Goal: Task Accomplishment & Management: Manage account settings

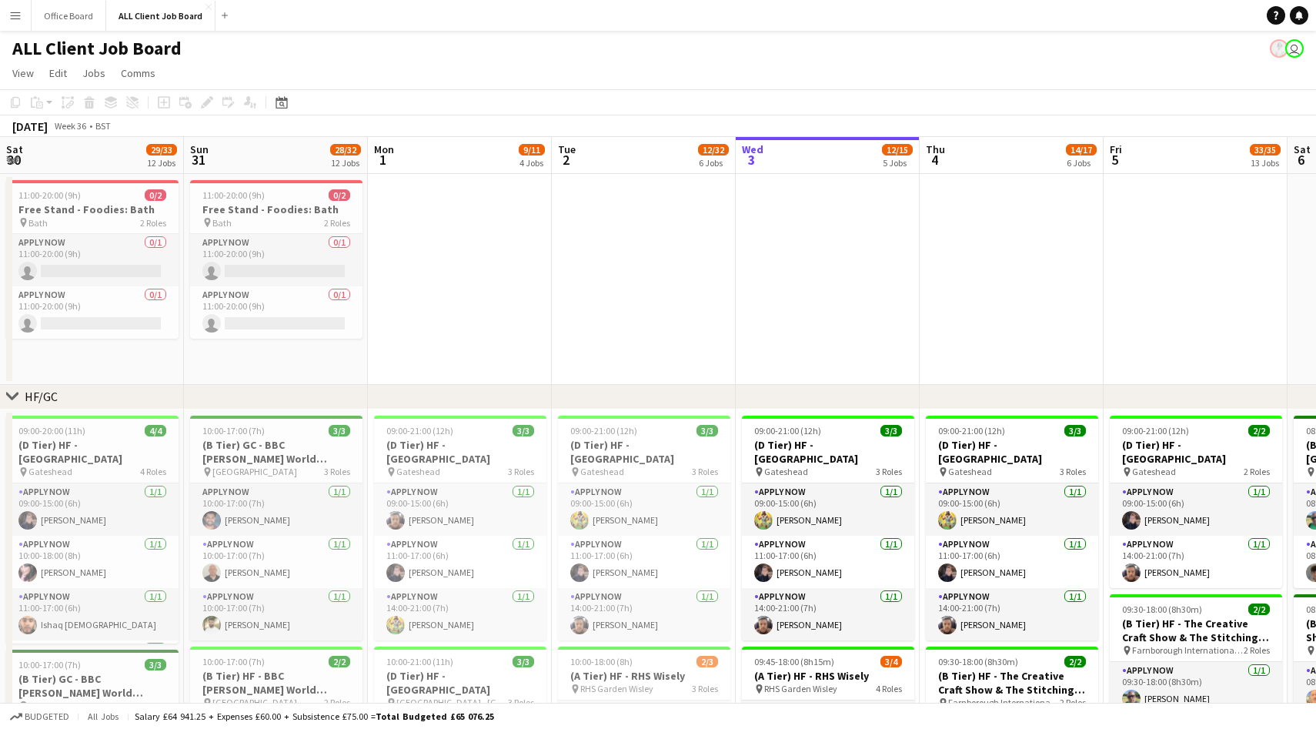
scroll to position [0, 456]
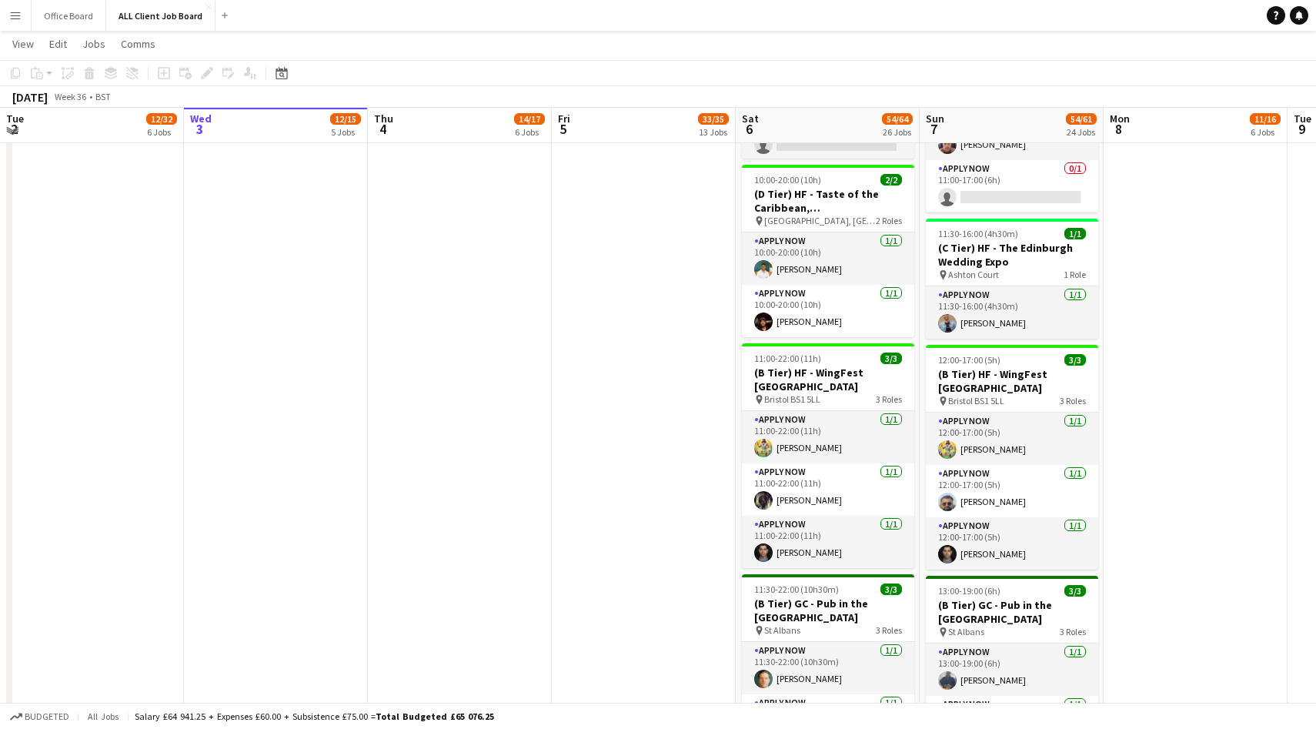
scroll to position [2786, 0]
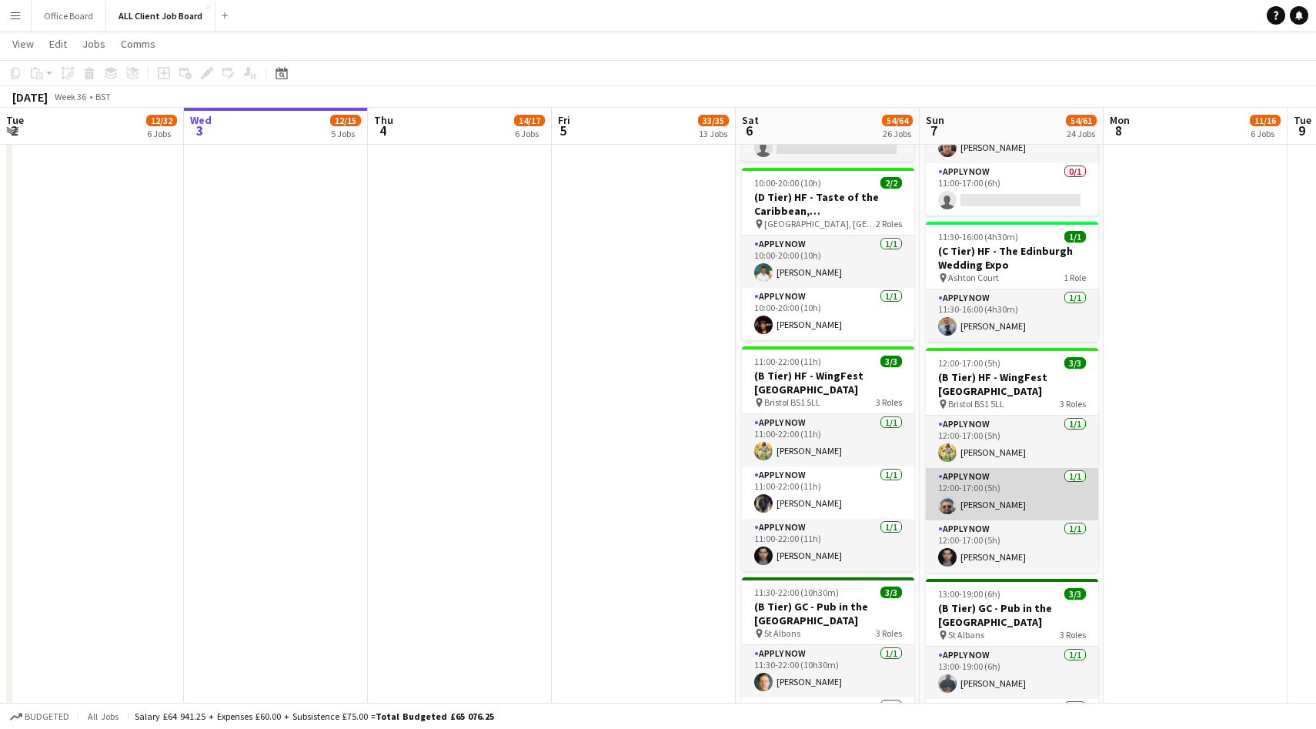
click at [946, 496] on app-user-avatar at bounding box center [947, 505] width 18 height 18
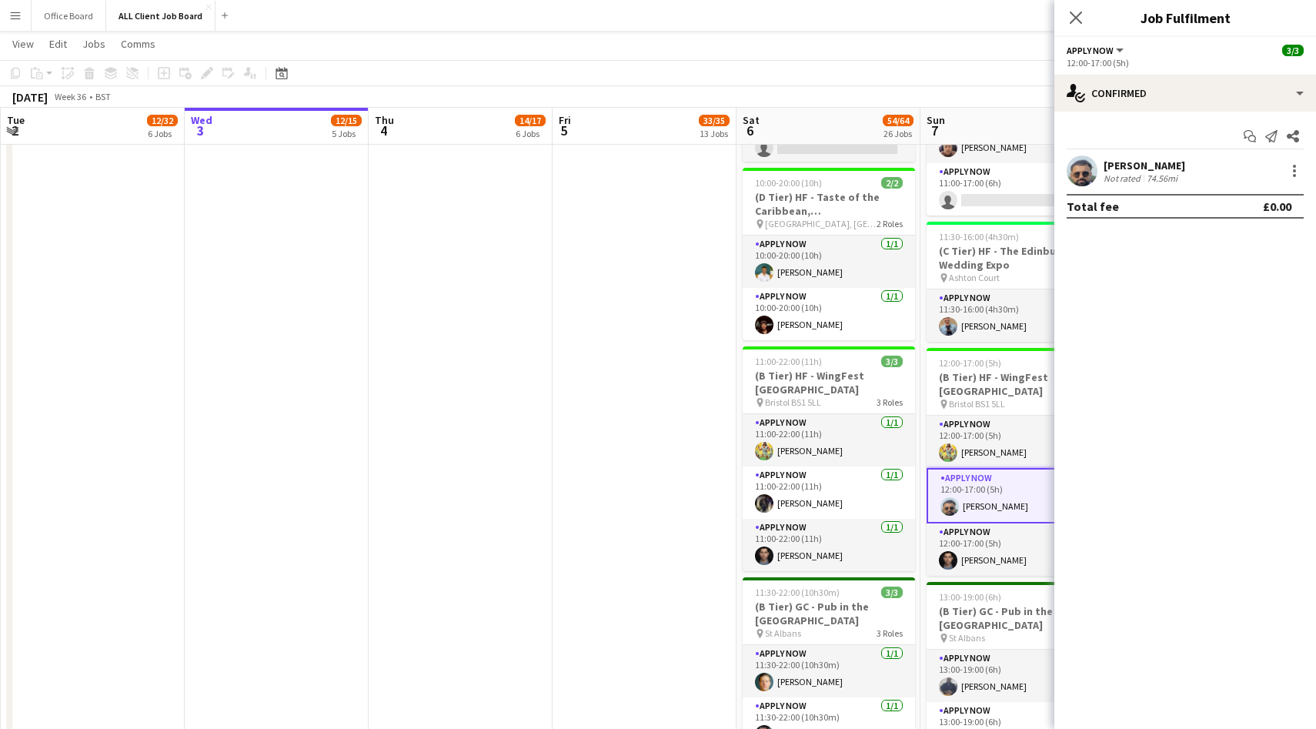
click at [1091, 169] on app-user-avatar at bounding box center [1082, 170] width 31 height 31
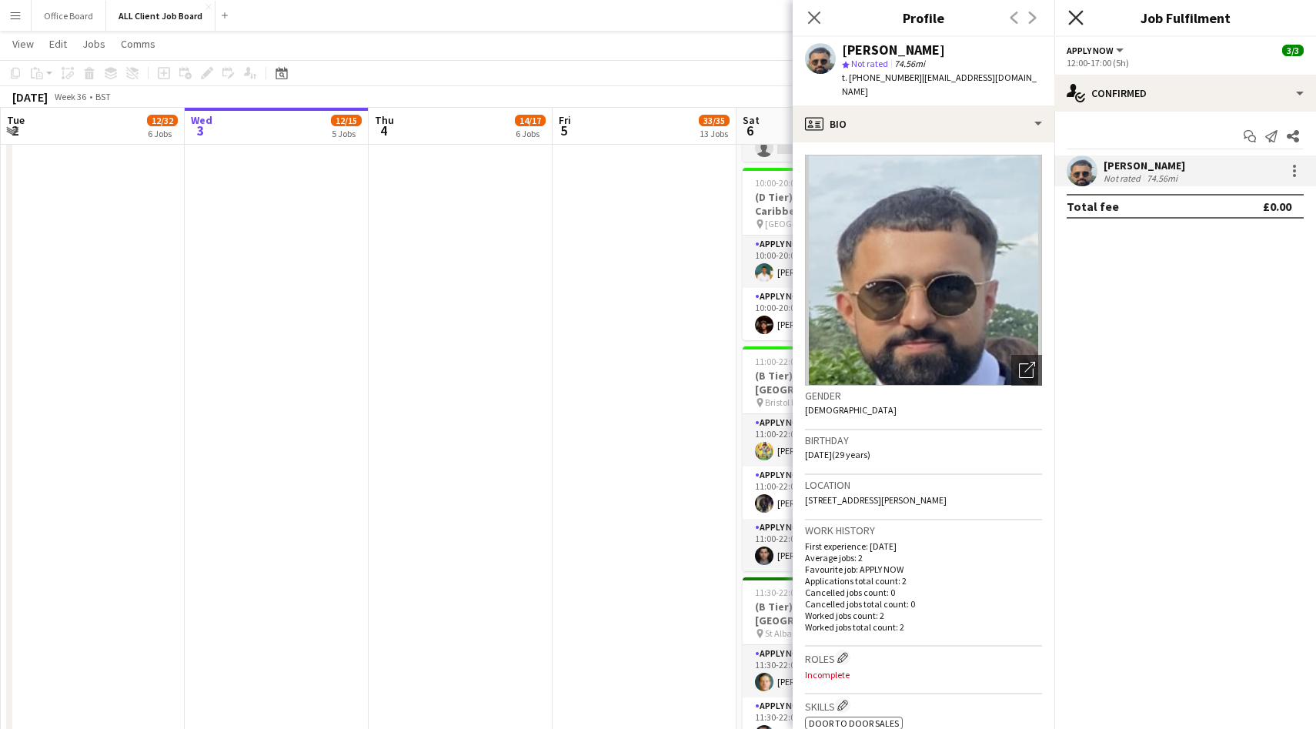
click at [1074, 14] on icon "Close pop-in" at bounding box center [1075, 17] width 15 height 15
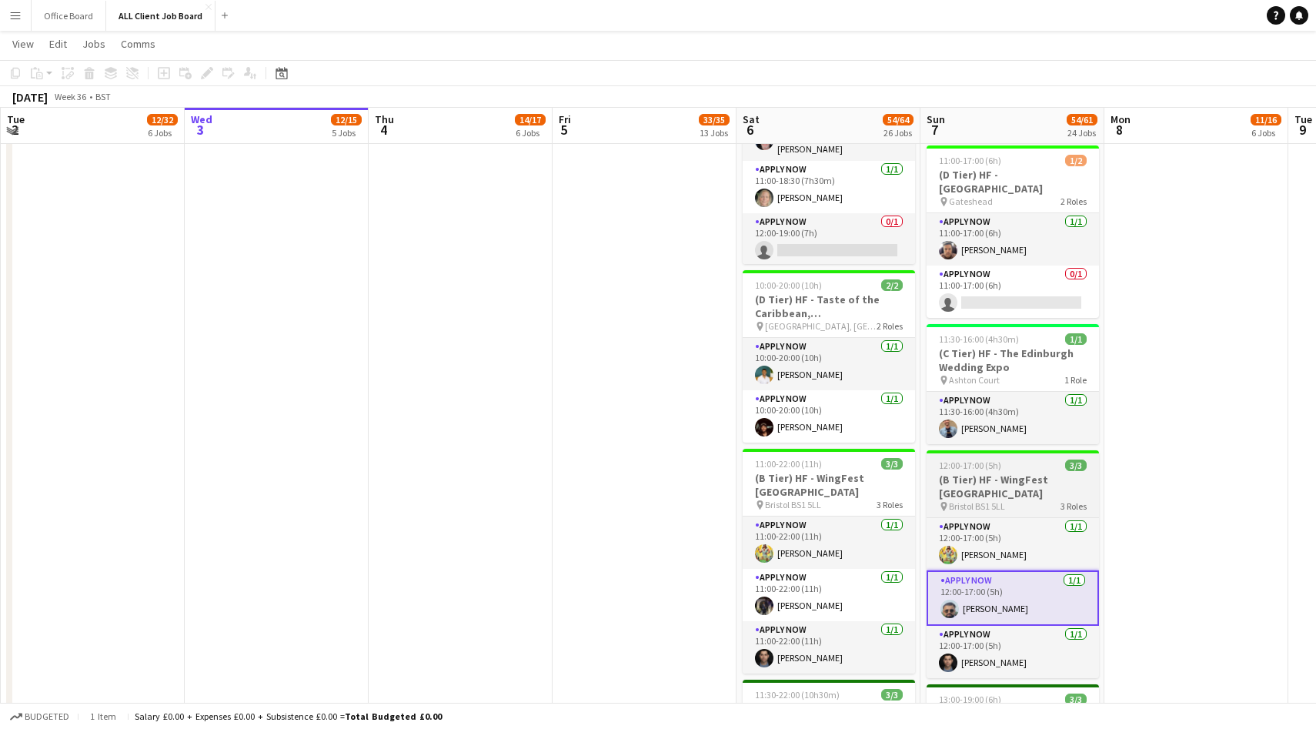
scroll to position [2683, 0]
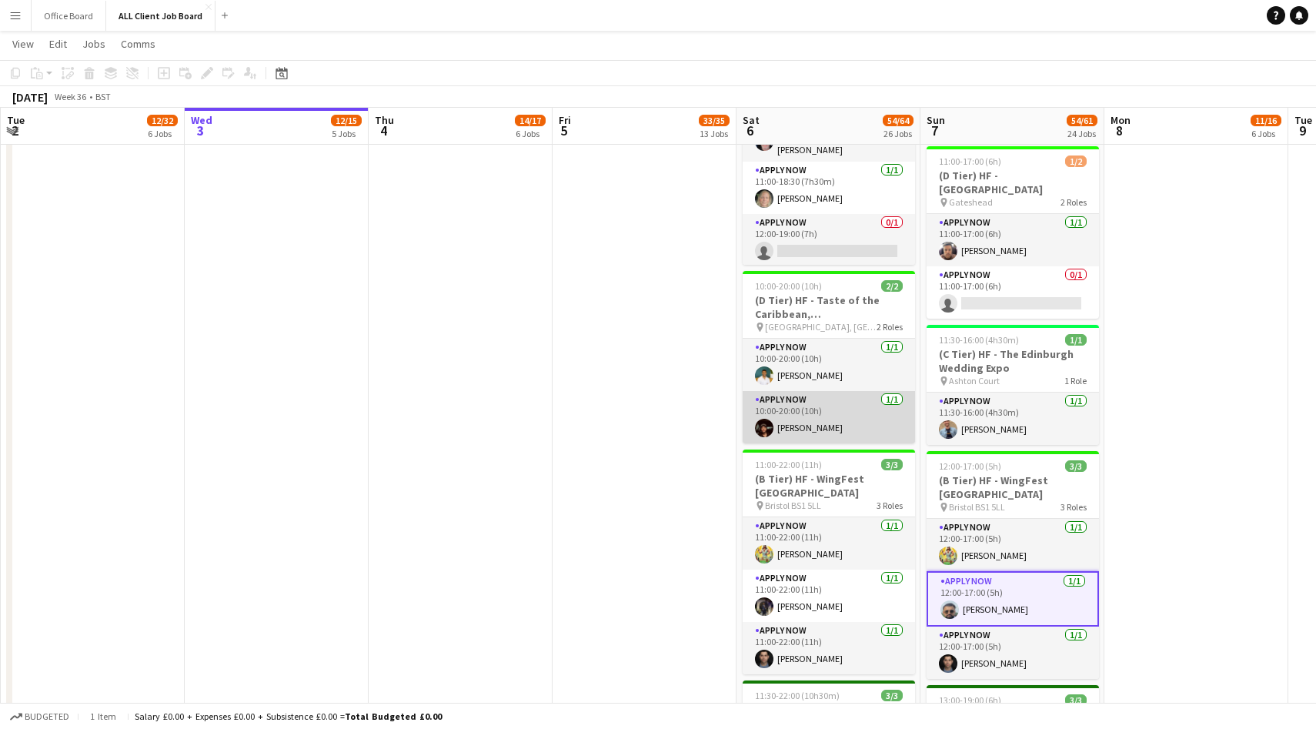
click at [761, 421] on app-user-avatar at bounding box center [764, 428] width 18 height 18
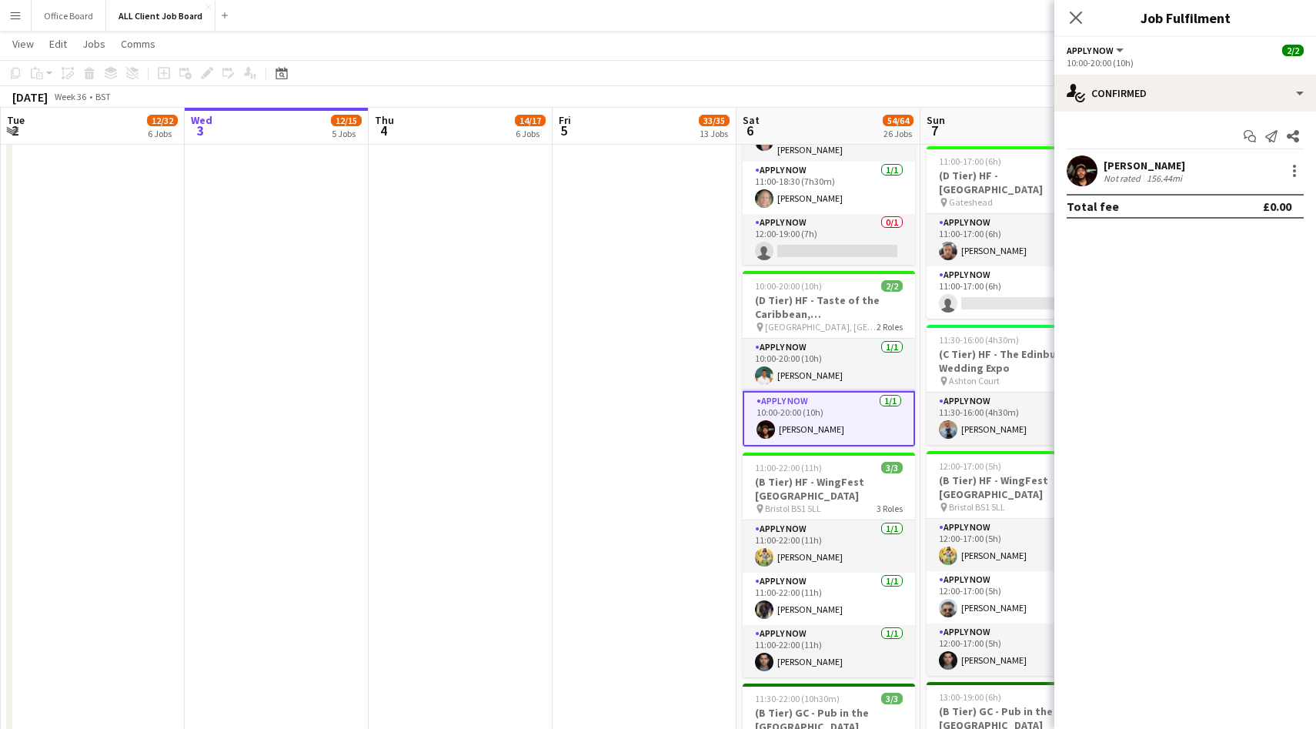
click at [1093, 165] on app-user-avatar at bounding box center [1082, 170] width 31 height 31
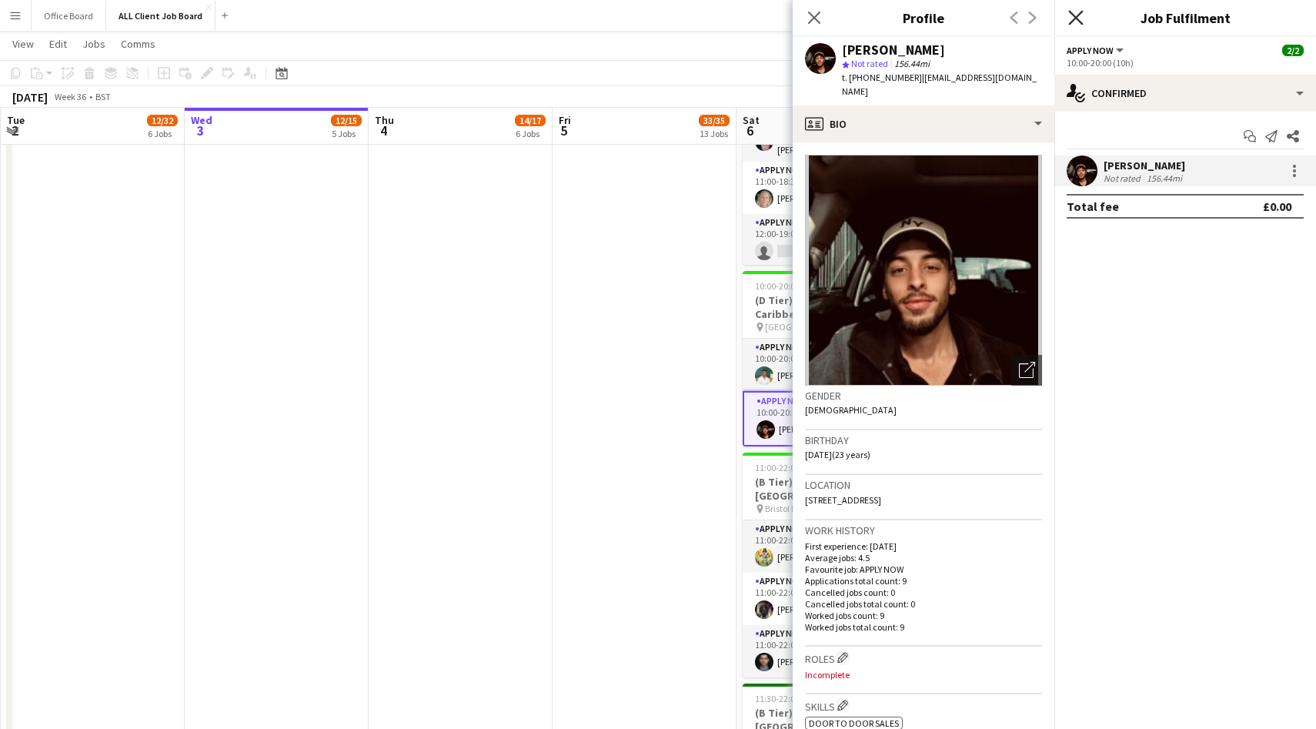
click at [1073, 15] on icon at bounding box center [1075, 17] width 15 height 15
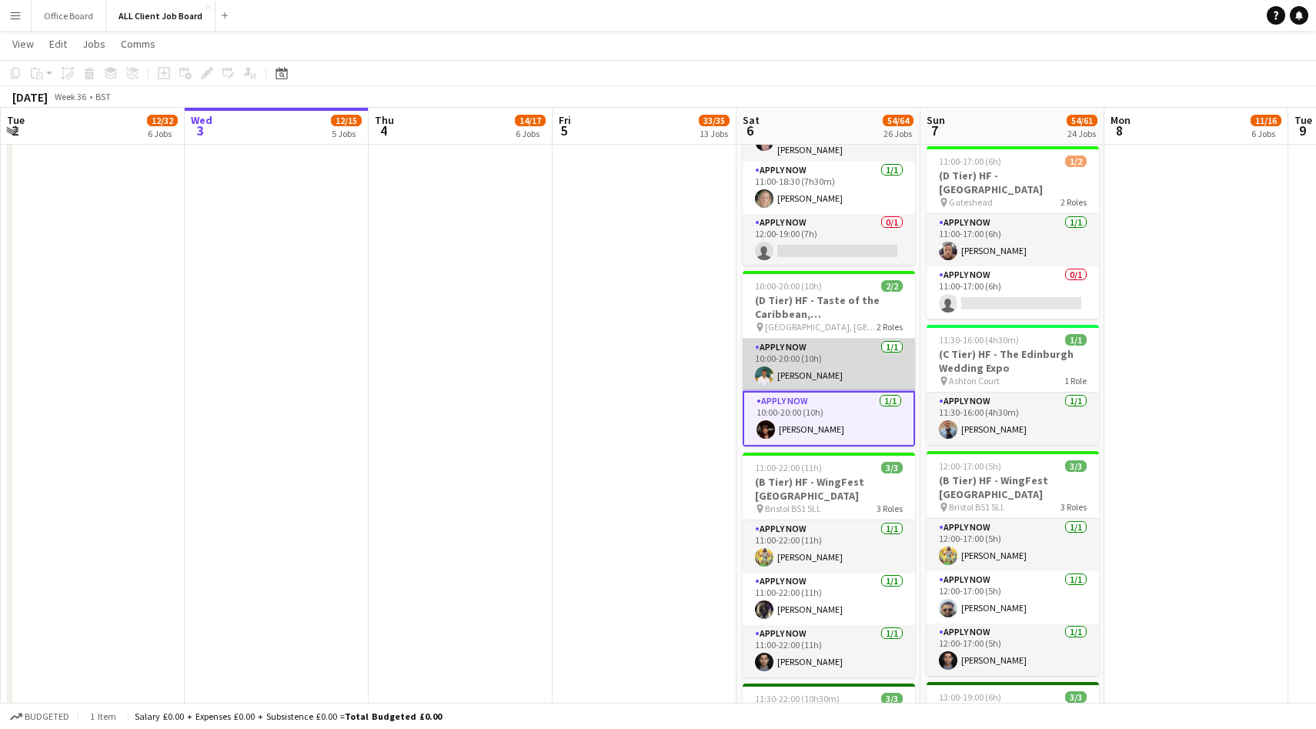
click at [761, 370] on app-user-avatar at bounding box center [764, 375] width 18 height 18
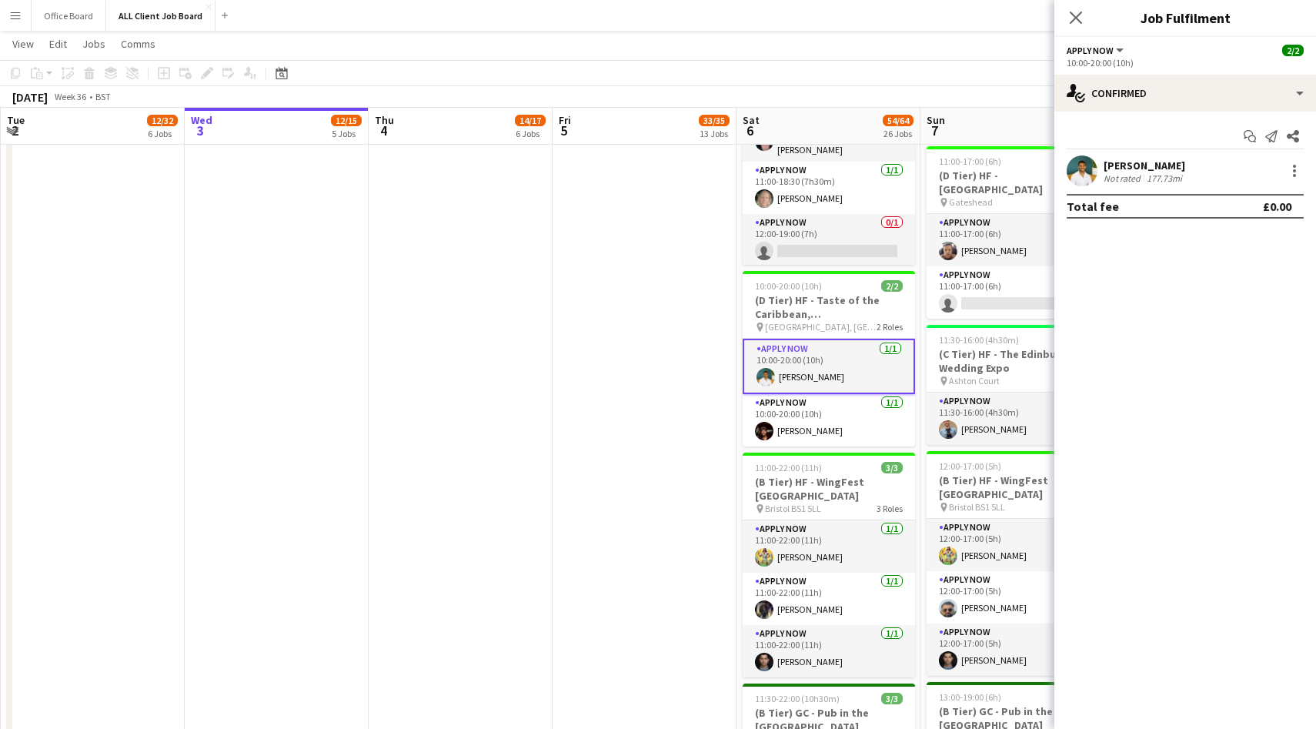
click at [1087, 172] on app-user-avatar at bounding box center [1082, 170] width 31 height 31
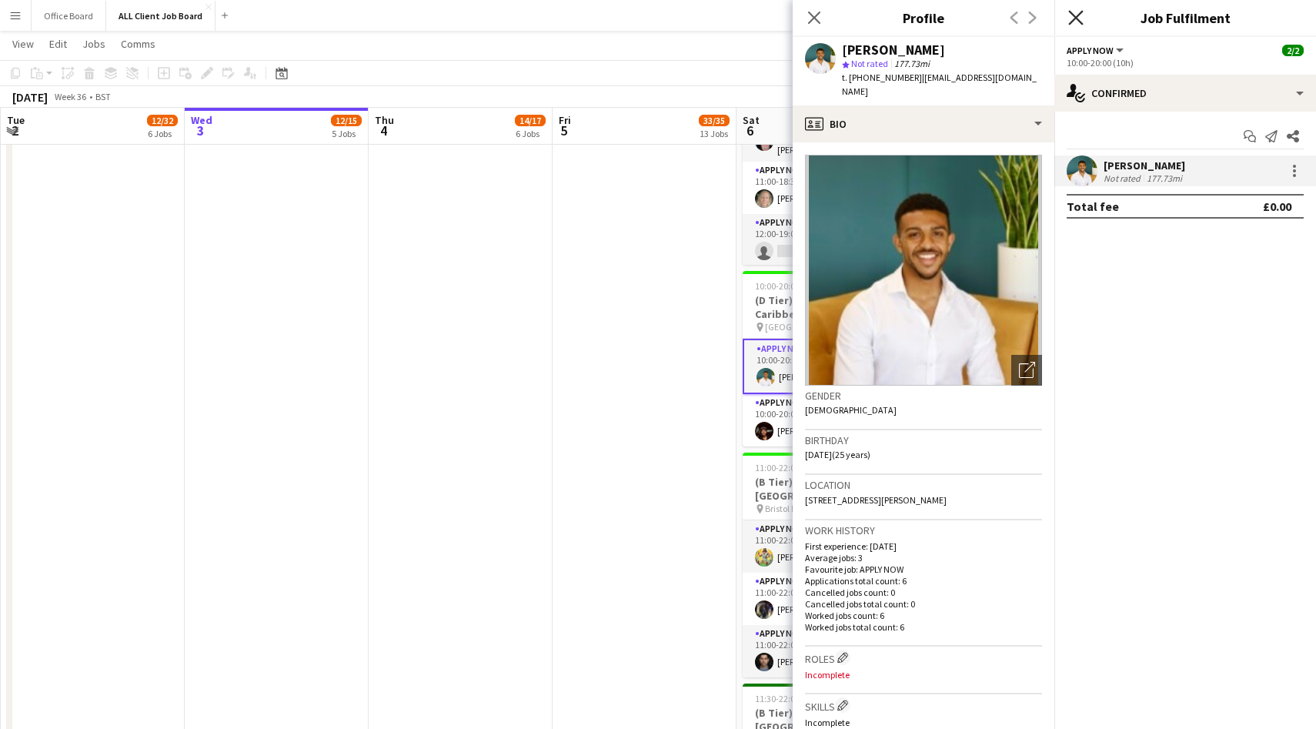
click at [1080, 15] on icon "Close pop-in" at bounding box center [1075, 17] width 15 height 15
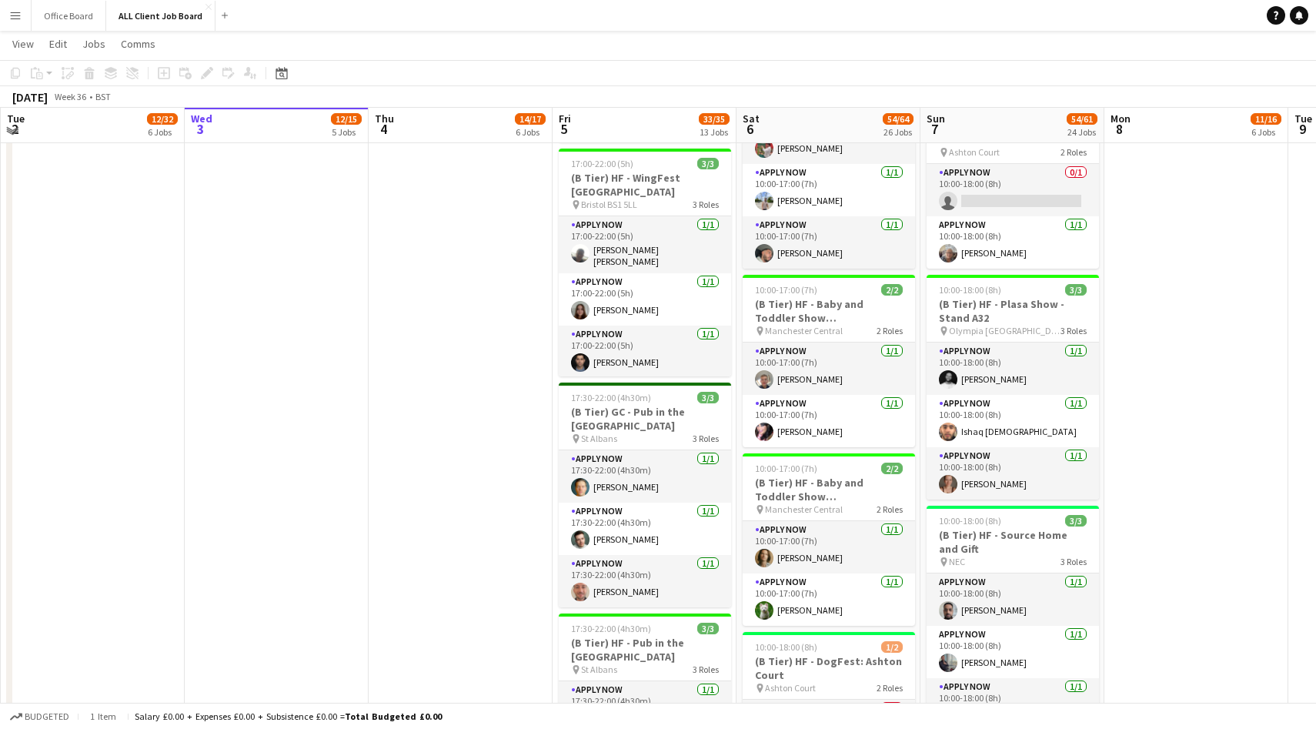
scroll to position [1727, 0]
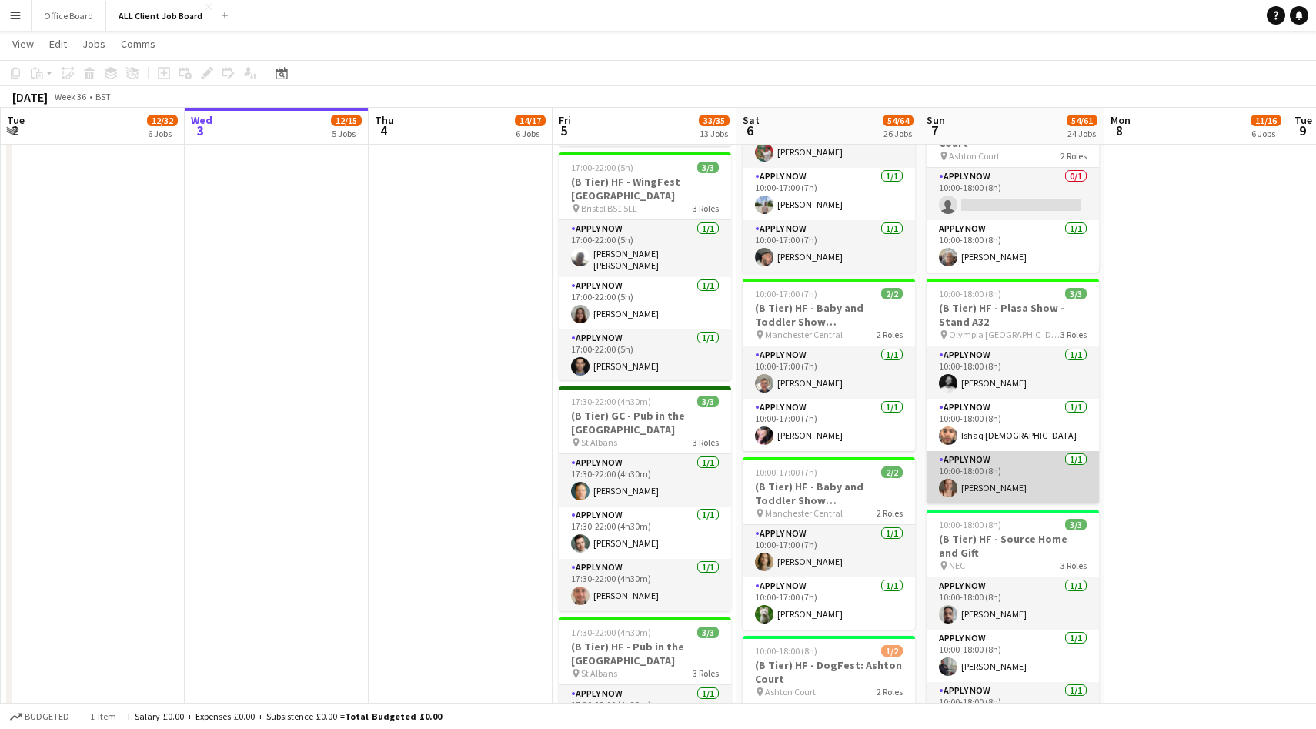
click at [943, 479] on app-user-avatar at bounding box center [948, 488] width 18 height 18
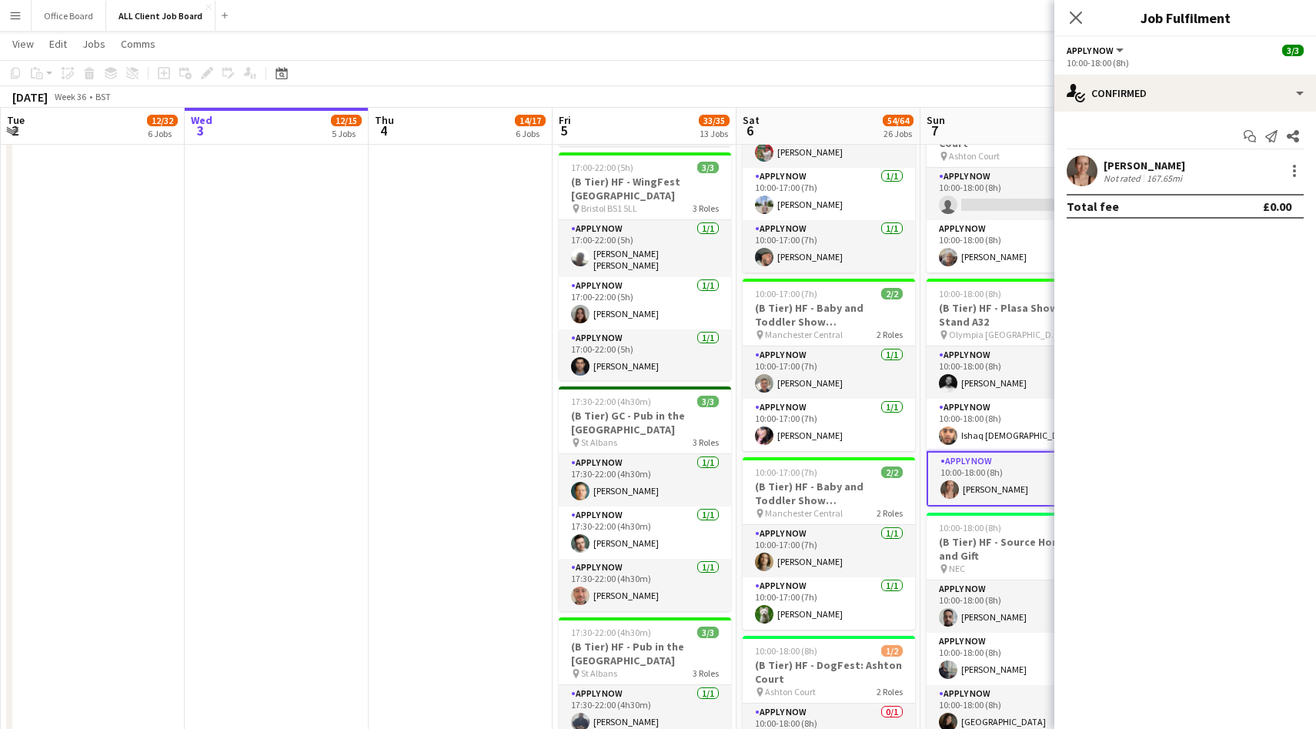
click at [1079, 170] on app-user-avatar at bounding box center [1082, 170] width 31 height 31
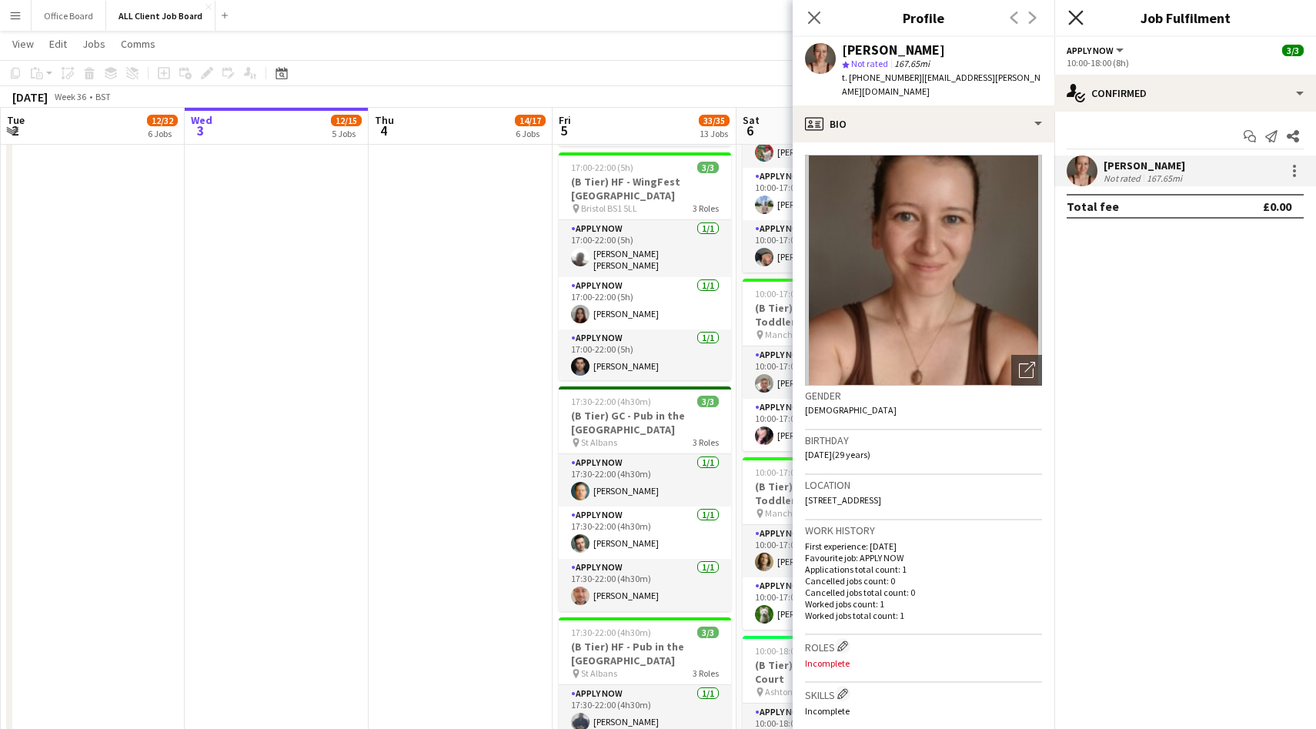
click at [1077, 15] on icon at bounding box center [1075, 17] width 15 height 15
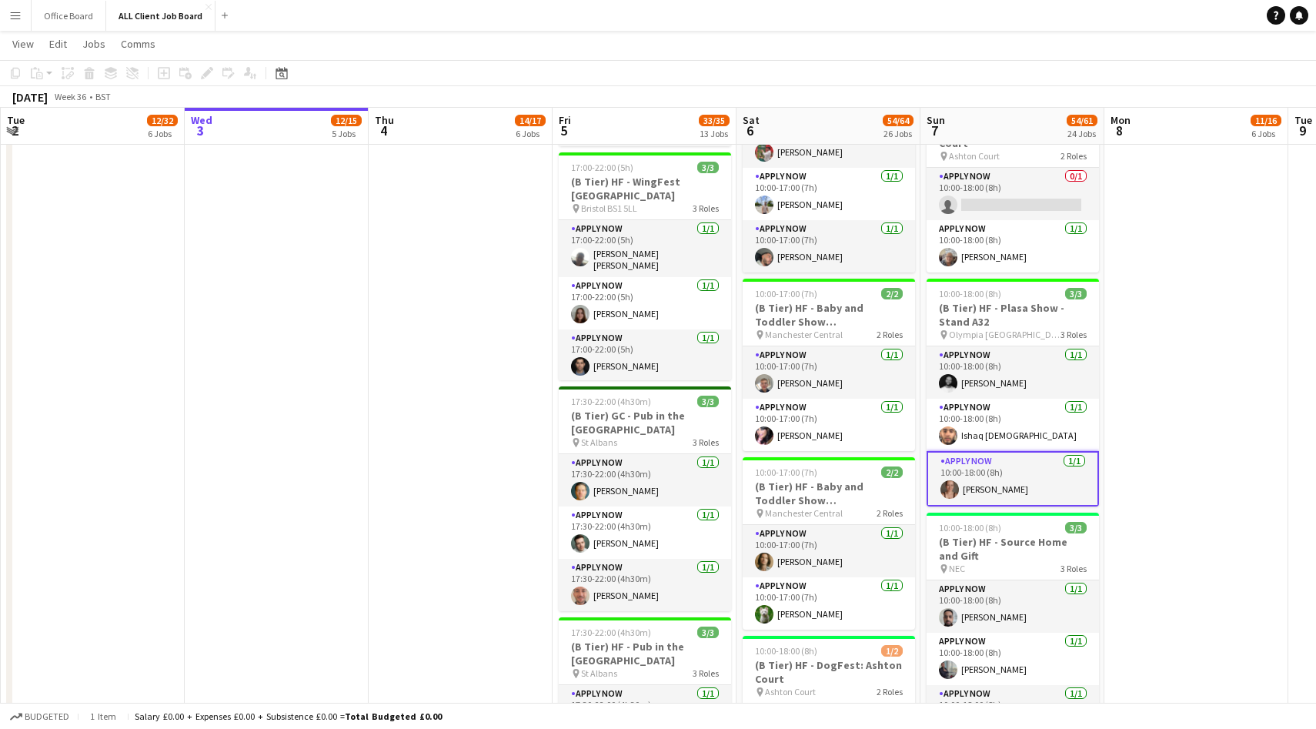
click at [1127, 426] on app-date-cell "09:00-21:00 (12h) 2/2 (D Tier) HF - Metrocentre Shopping Centre pin Gateshead 2…" at bounding box center [1196, 471] width 184 height 3581
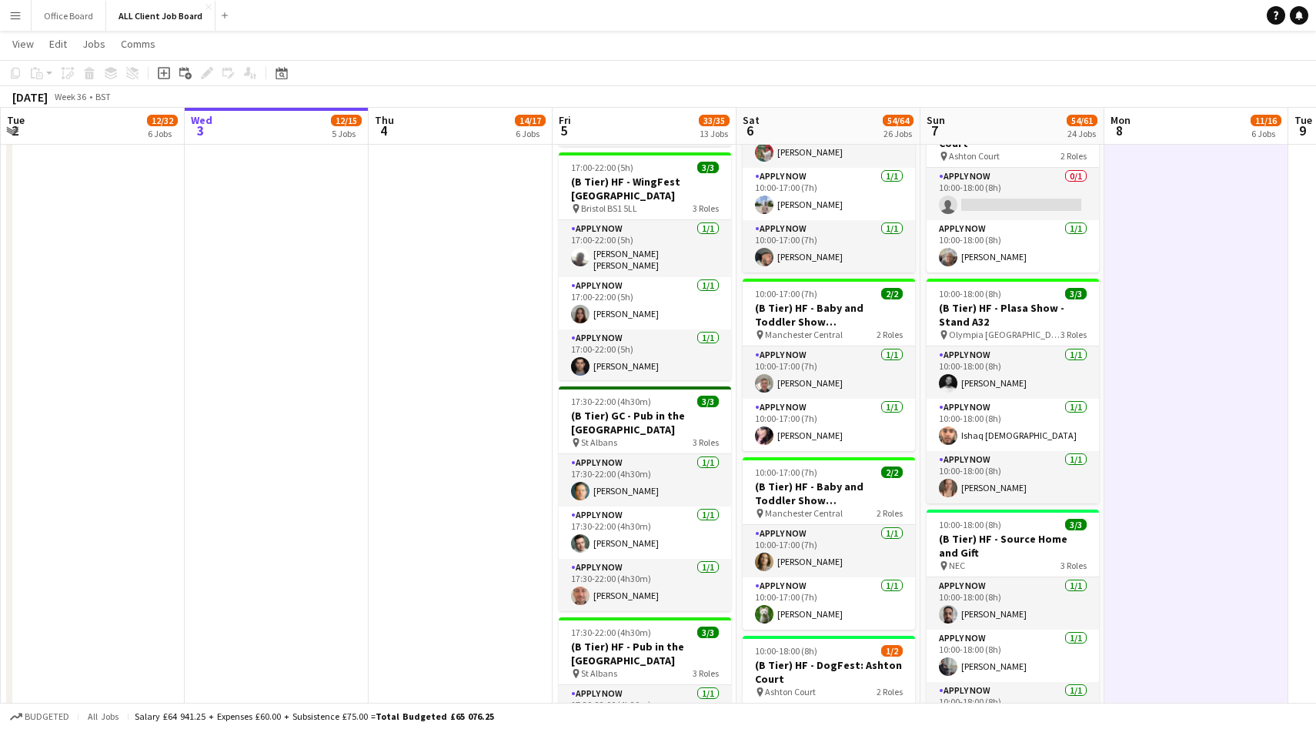
click at [1127, 426] on app-date-cell "09:00-21:00 (12h) 2/2 (D Tier) HF - Metrocentre Shopping Centre pin Gateshead 2…" at bounding box center [1196, 471] width 184 height 3581
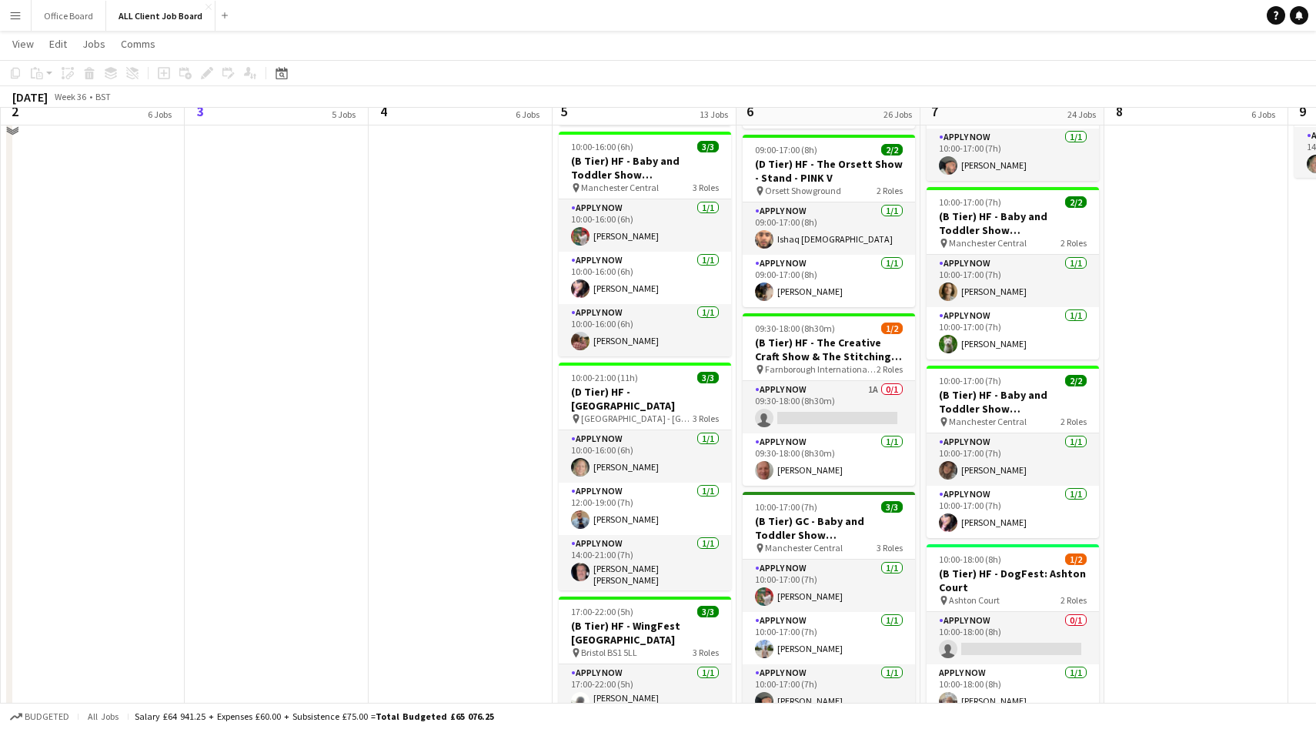
scroll to position [1256, 0]
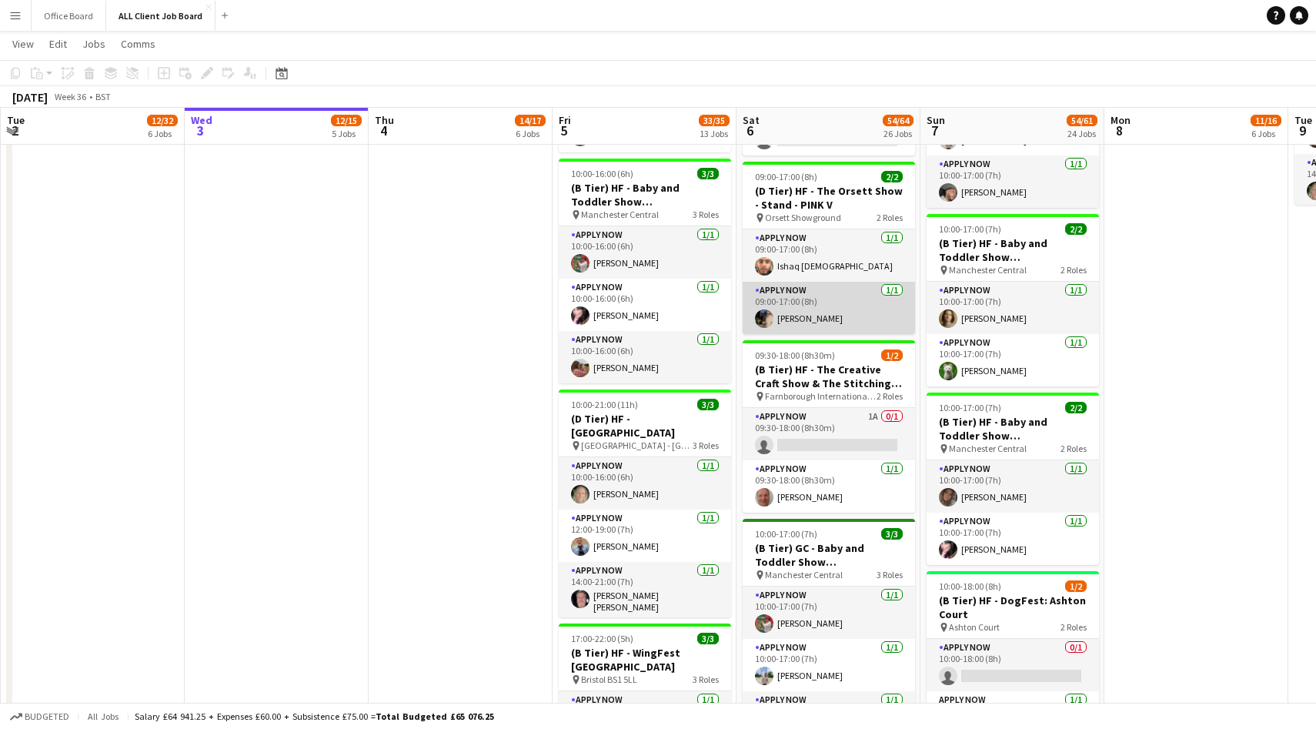
click at [769, 321] on app-user-avatar at bounding box center [764, 318] width 18 height 18
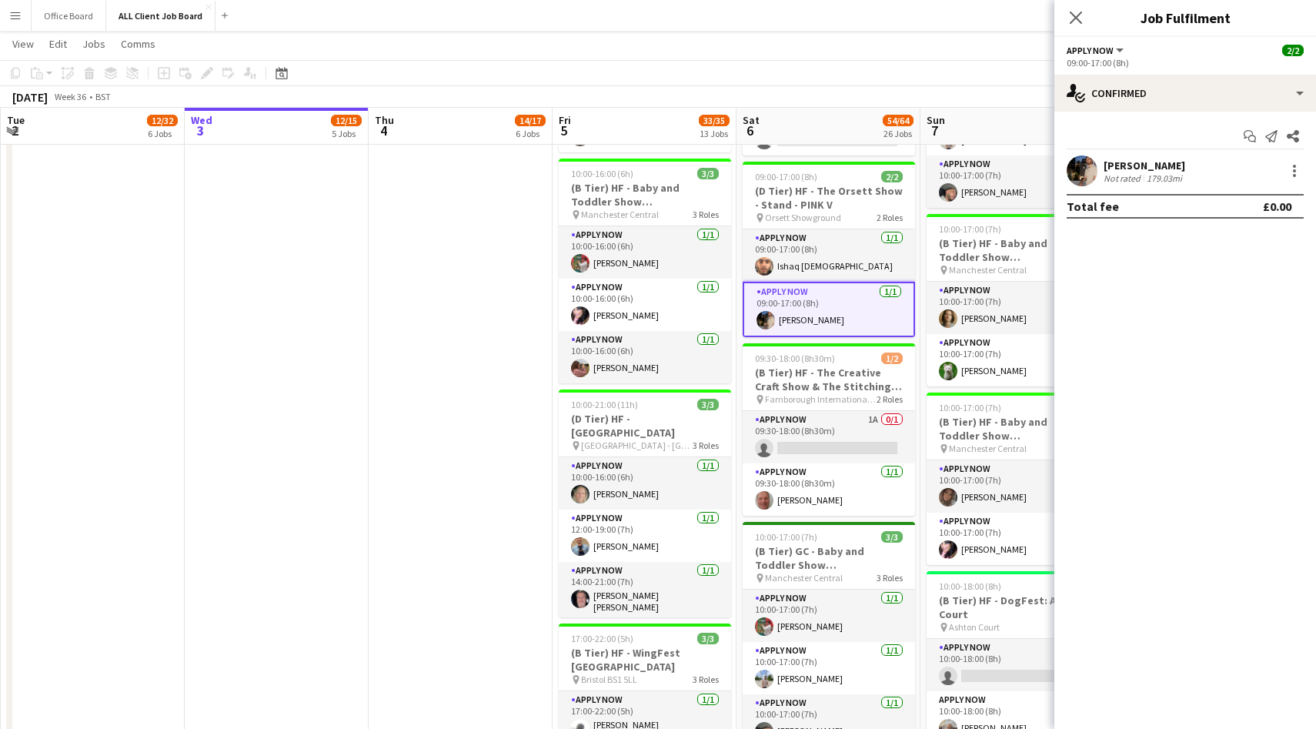
click at [1089, 168] on app-user-avatar at bounding box center [1082, 170] width 31 height 31
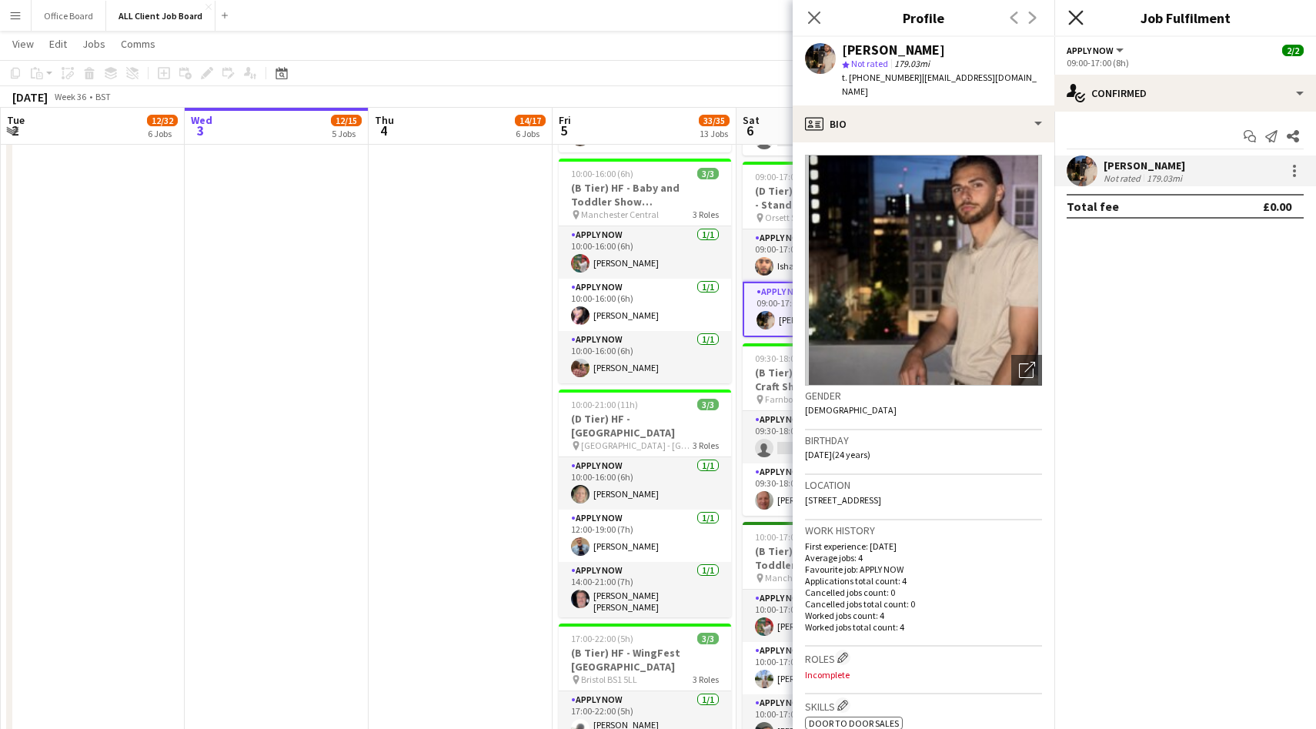
click at [1073, 12] on icon "Close pop-in" at bounding box center [1075, 17] width 15 height 15
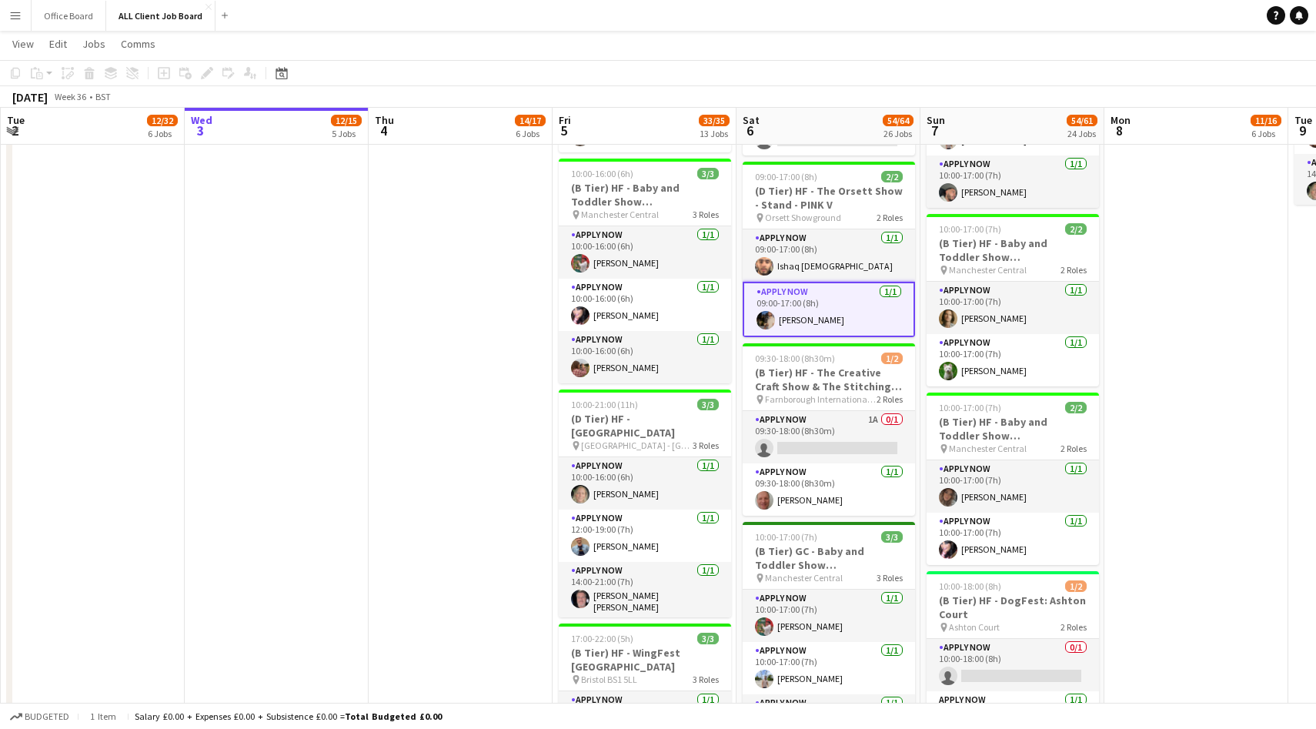
click at [770, 316] on app-user-avatar at bounding box center [765, 320] width 18 height 18
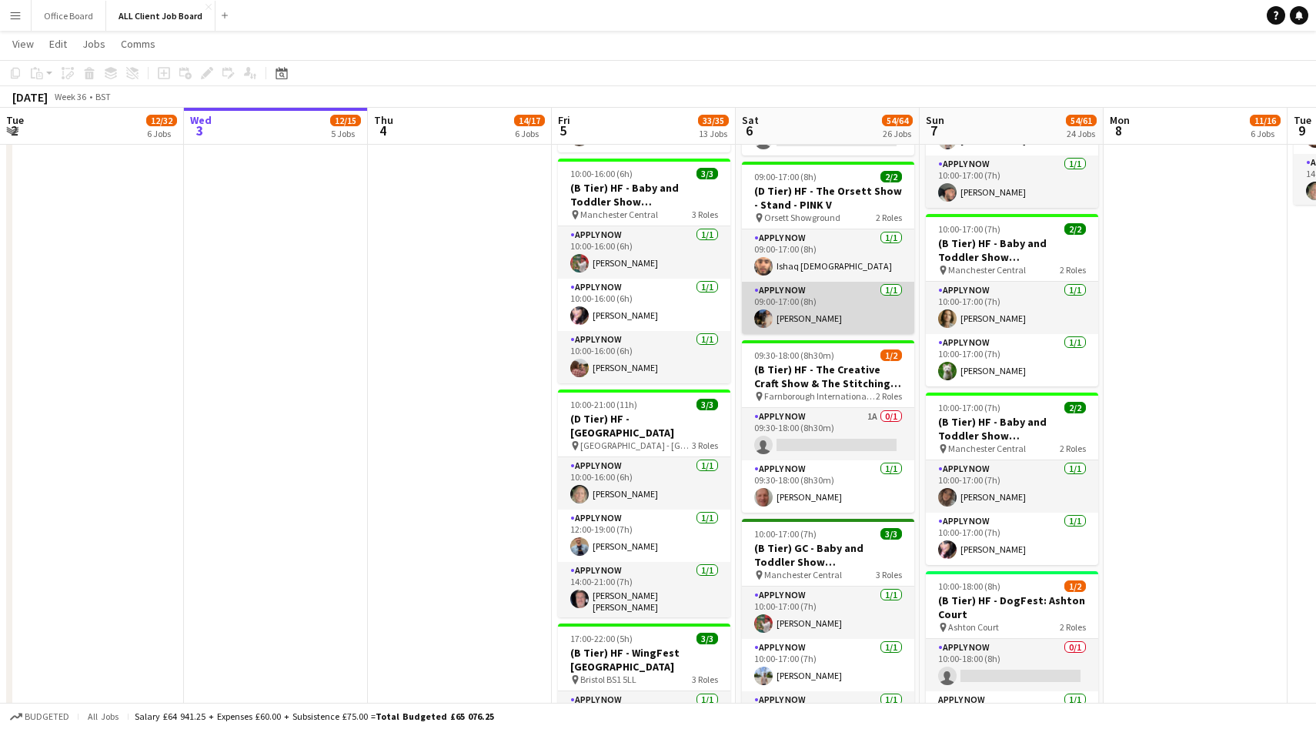
click at [769, 312] on app-user-avatar at bounding box center [763, 318] width 18 height 18
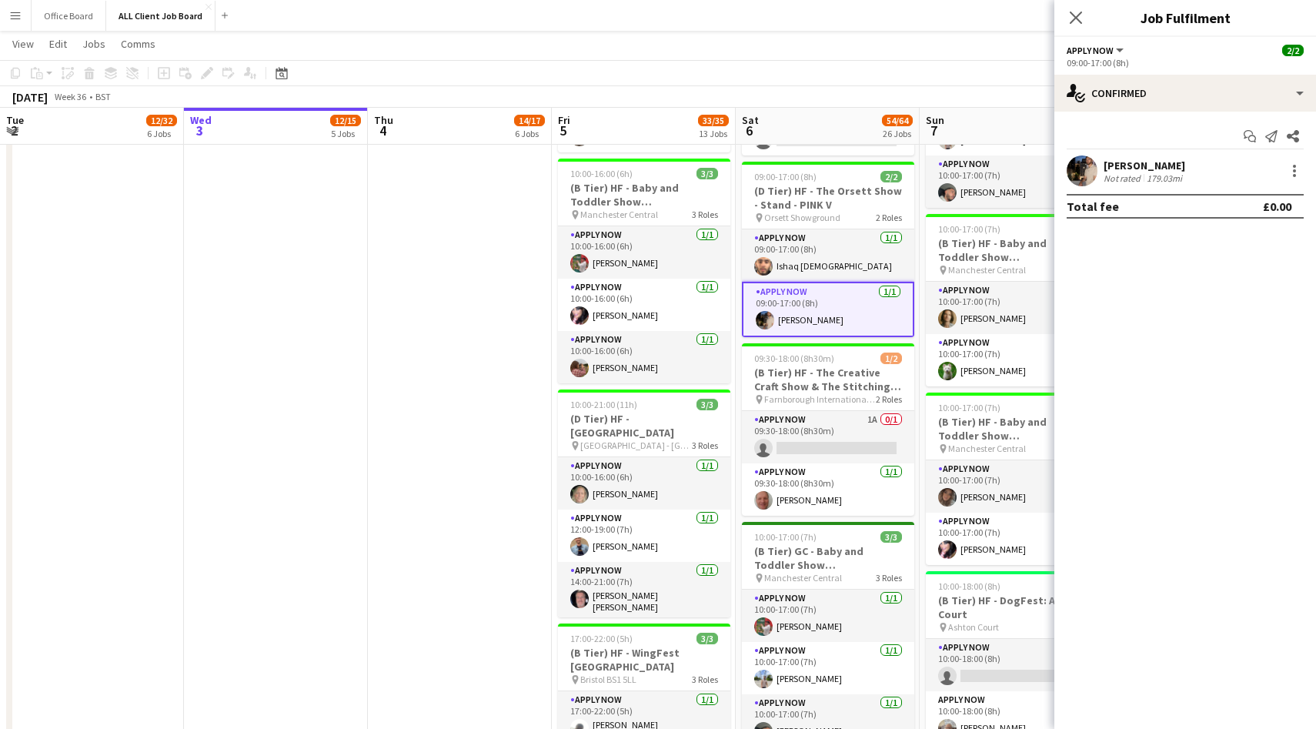
click at [1088, 168] on app-user-avatar at bounding box center [1082, 170] width 31 height 31
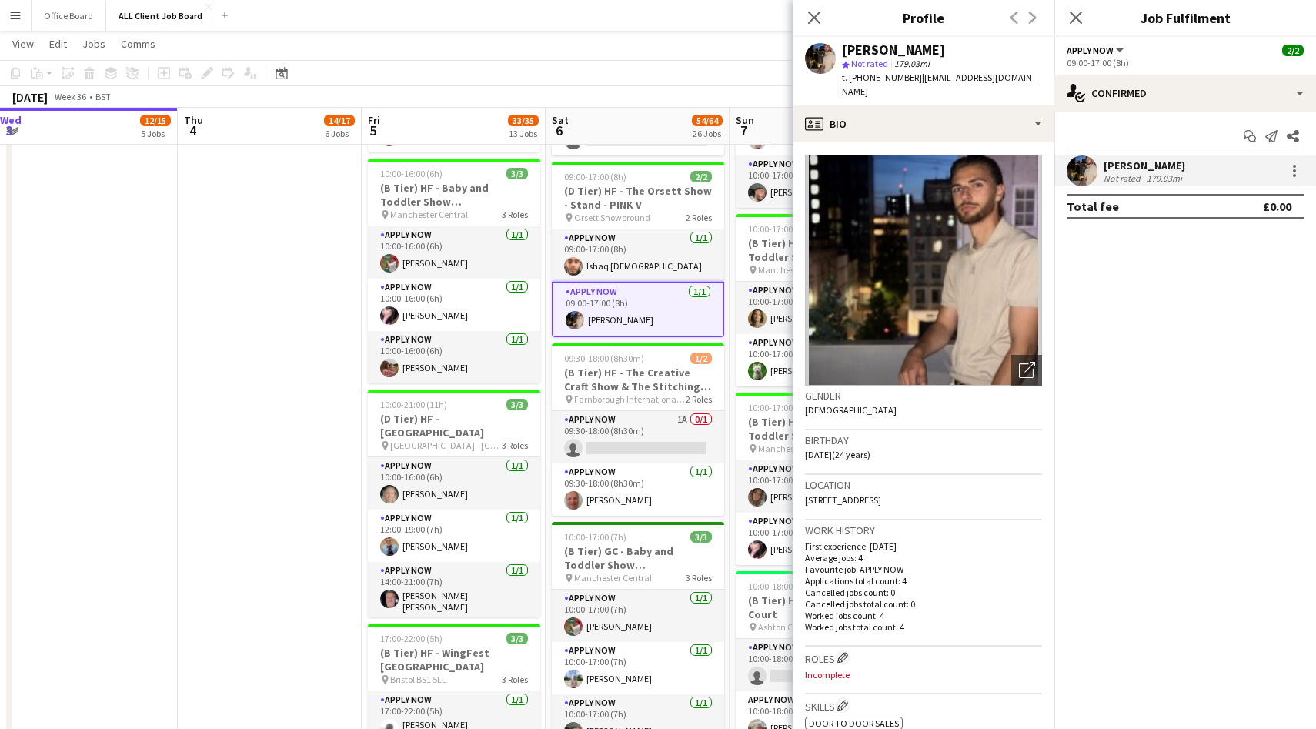
scroll to position [0, 611]
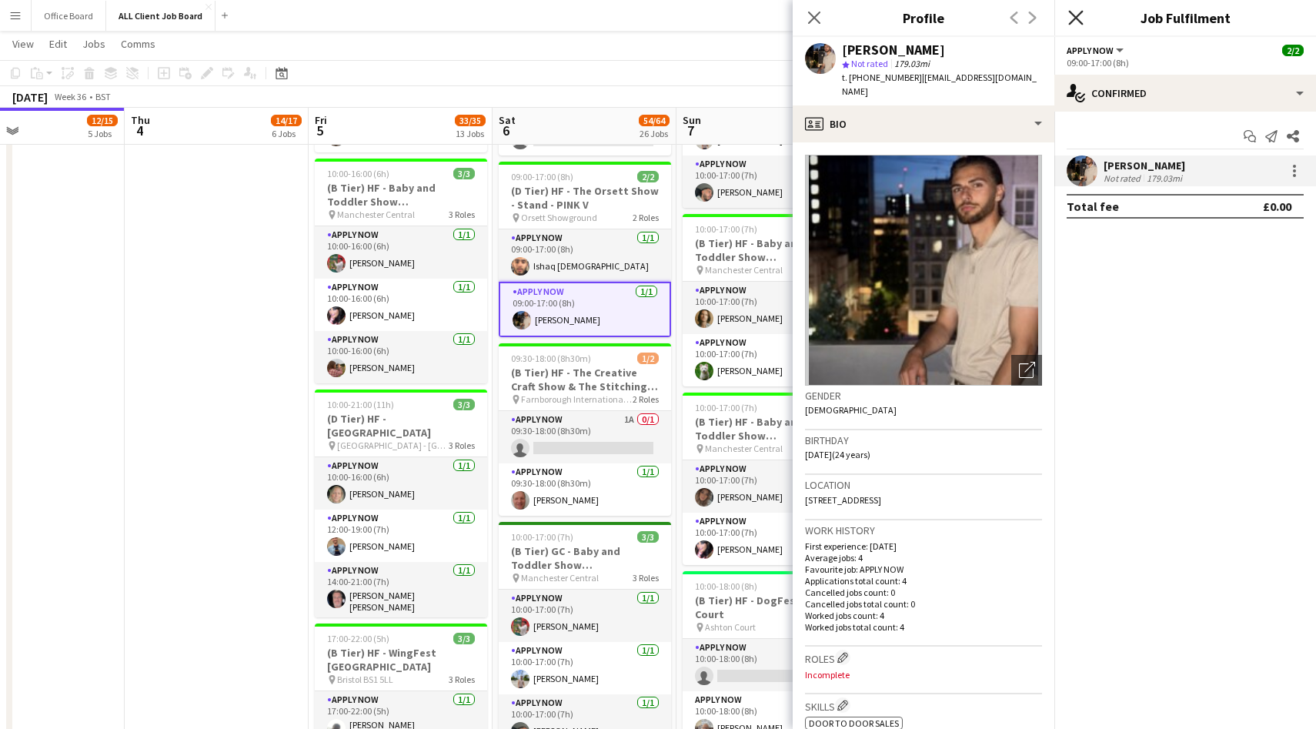
click at [1074, 15] on icon at bounding box center [1075, 17] width 15 height 15
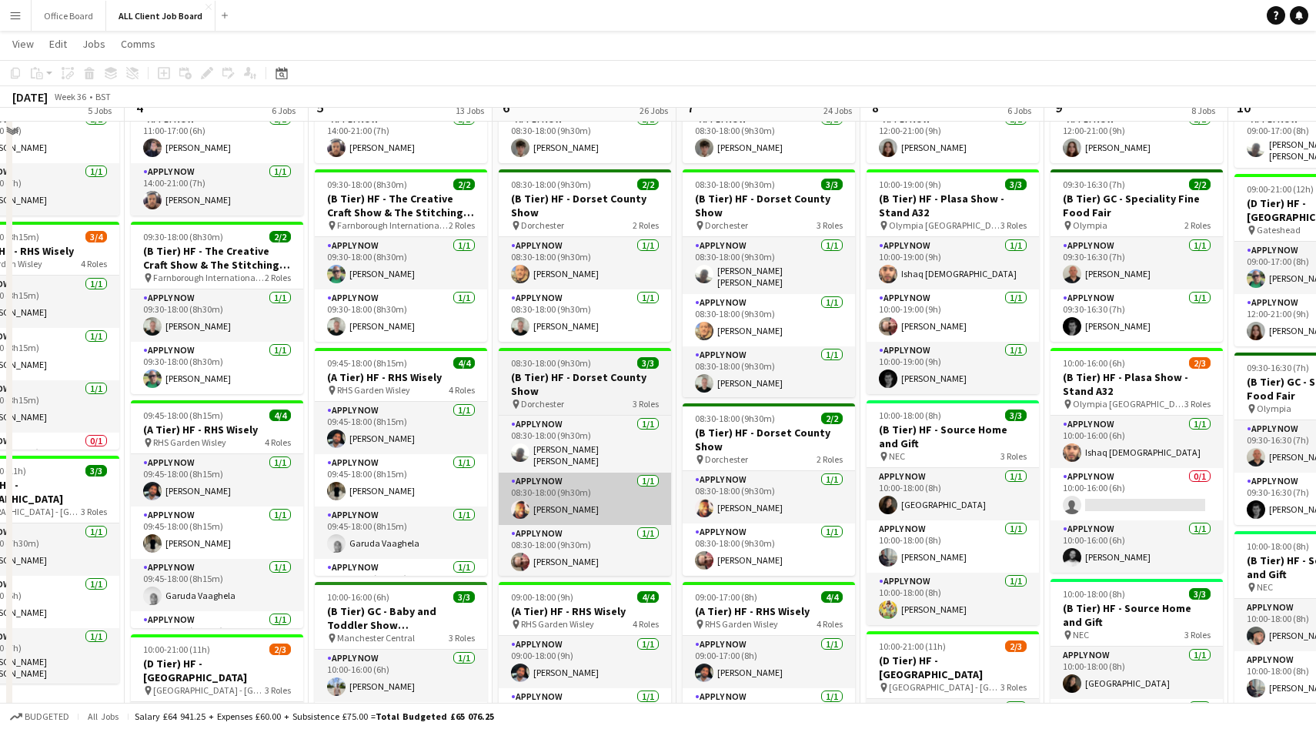
scroll to position [399, 0]
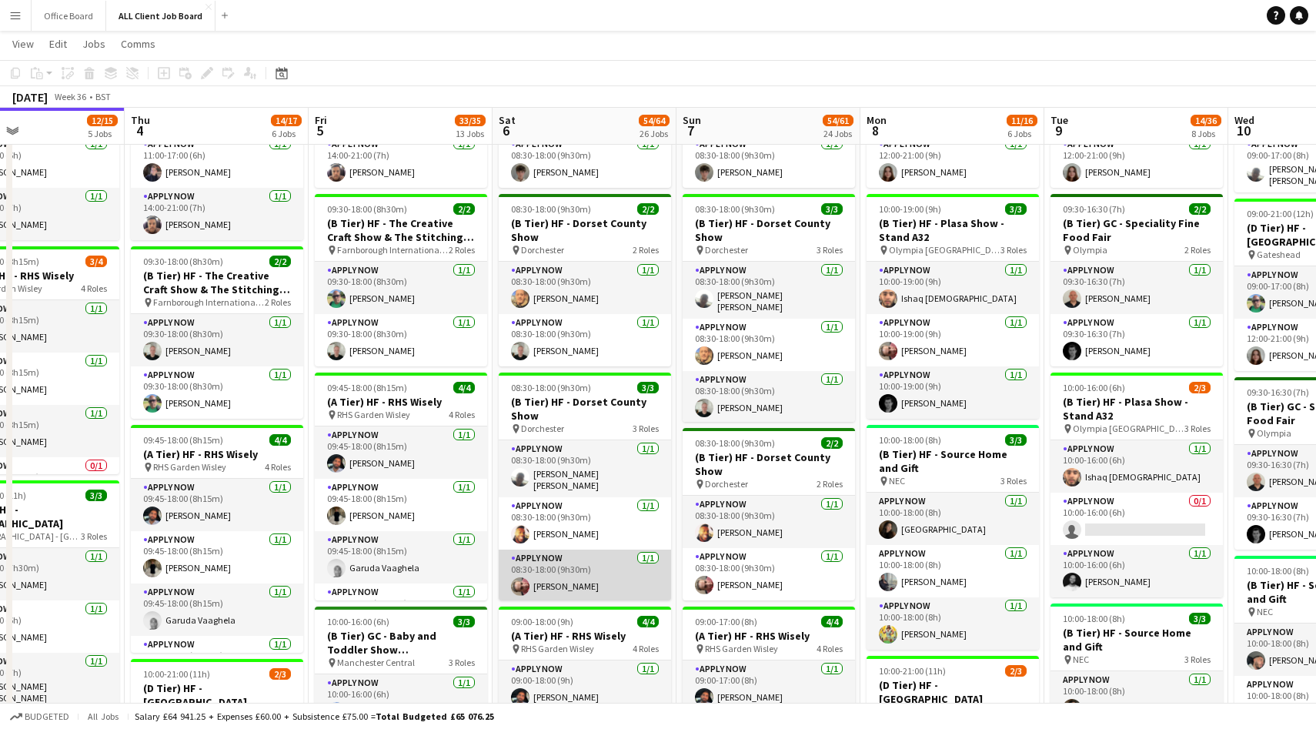
click at [523, 583] on app-user-avatar at bounding box center [520, 586] width 18 height 18
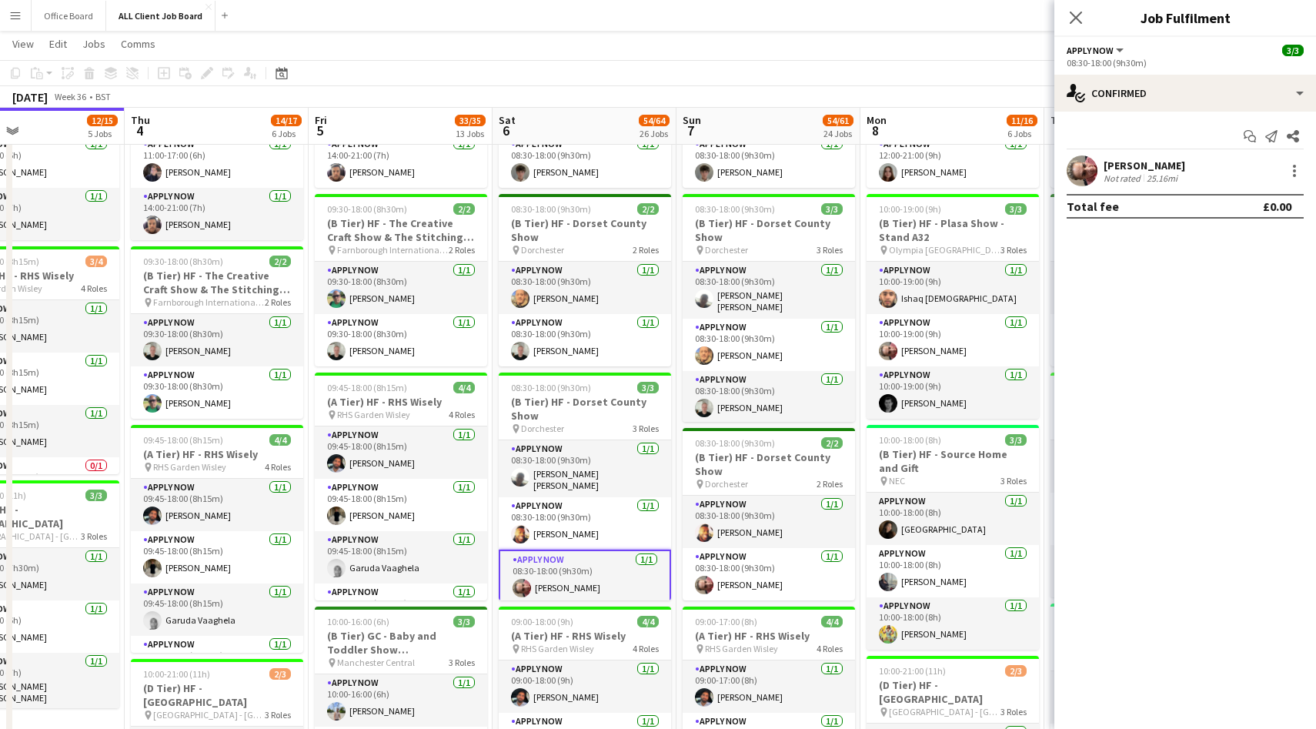
click at [1080, 176] on app-user-avatar at bounding box center [1082, 170] width 31 height 31
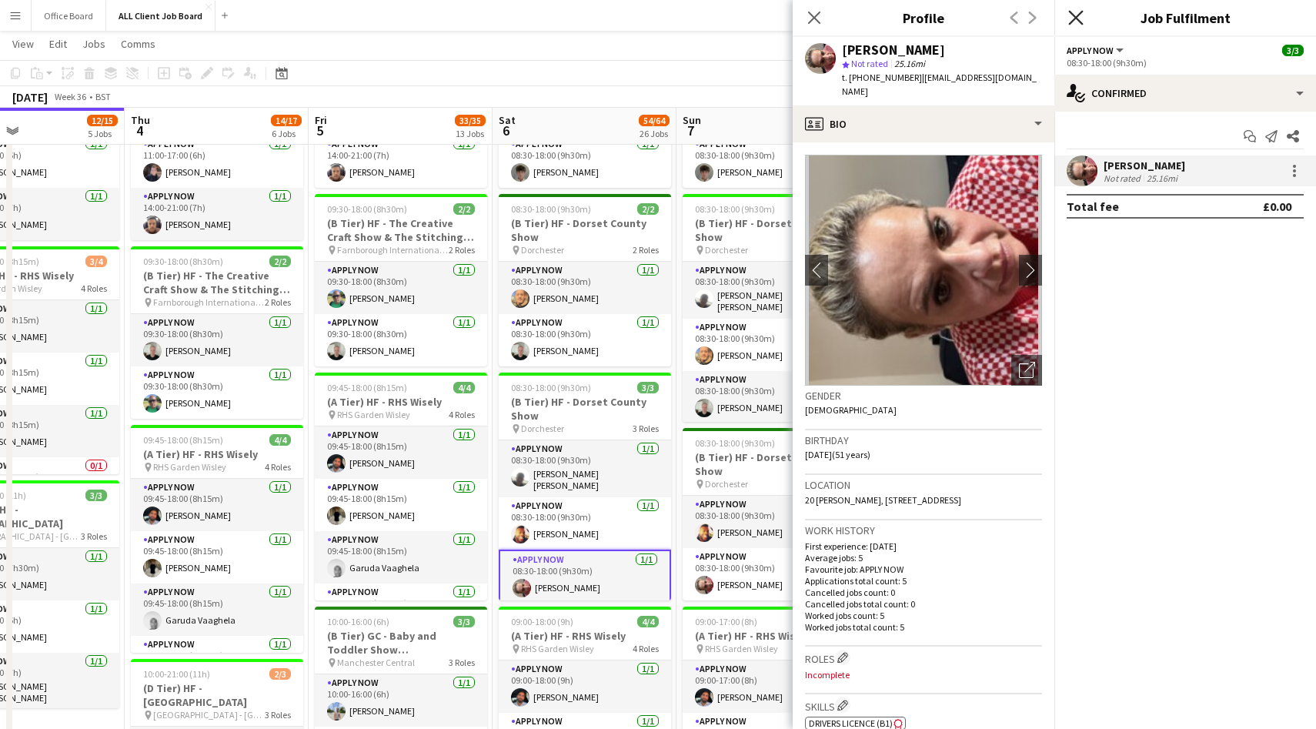
click at [1074, 10] on icon "Close pop-in" at bounding box center [1075, 17] width 15 height 15
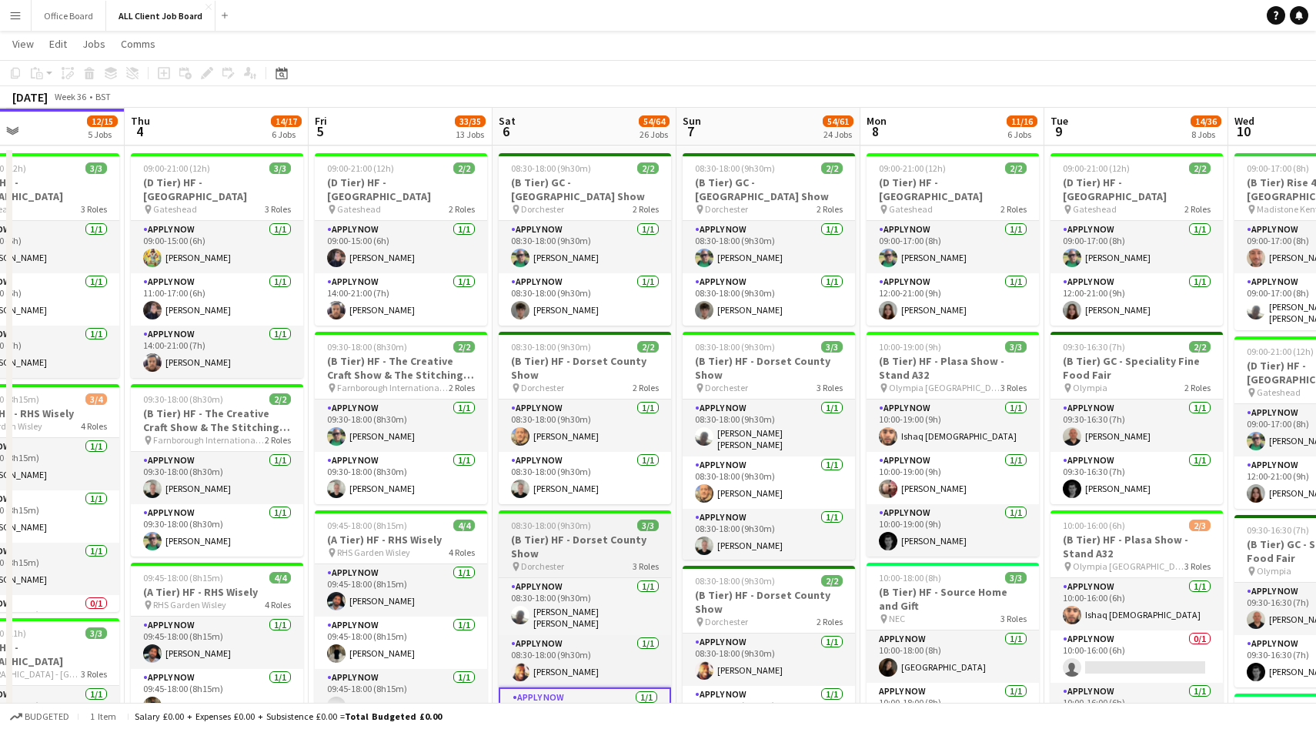
scroll to position [260, 0]
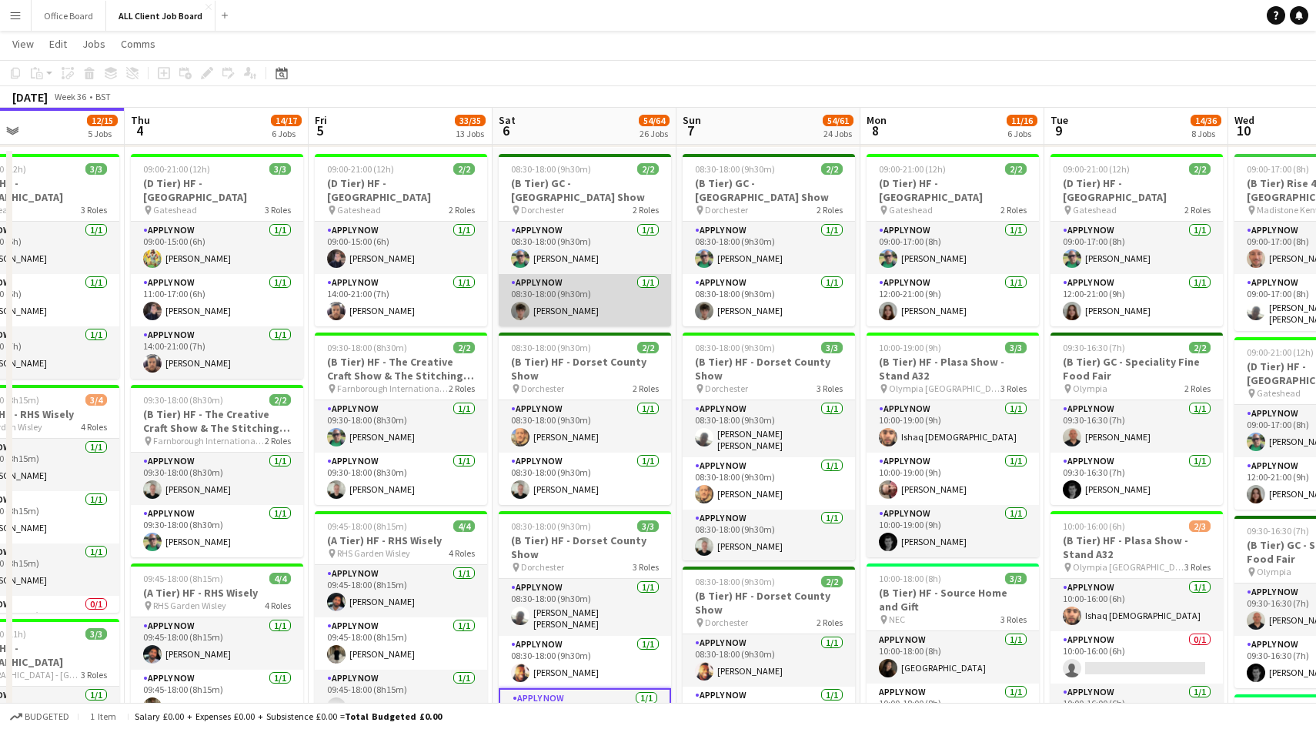
click at [516, 313] on app-user-avatar at bounding box center [520, 311] width 18 height 18
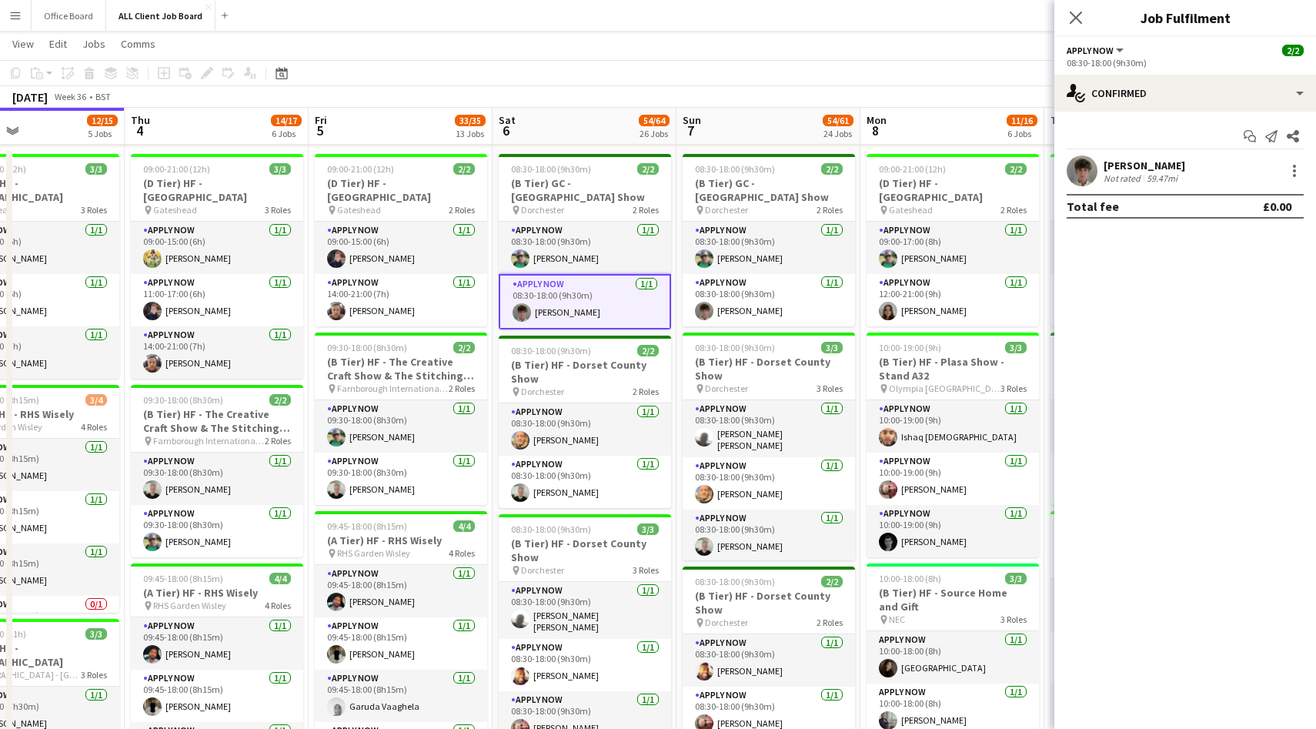
click at [1076, 176] on app-user-avatar at bounding box center [1082, 170] width 31 height 31
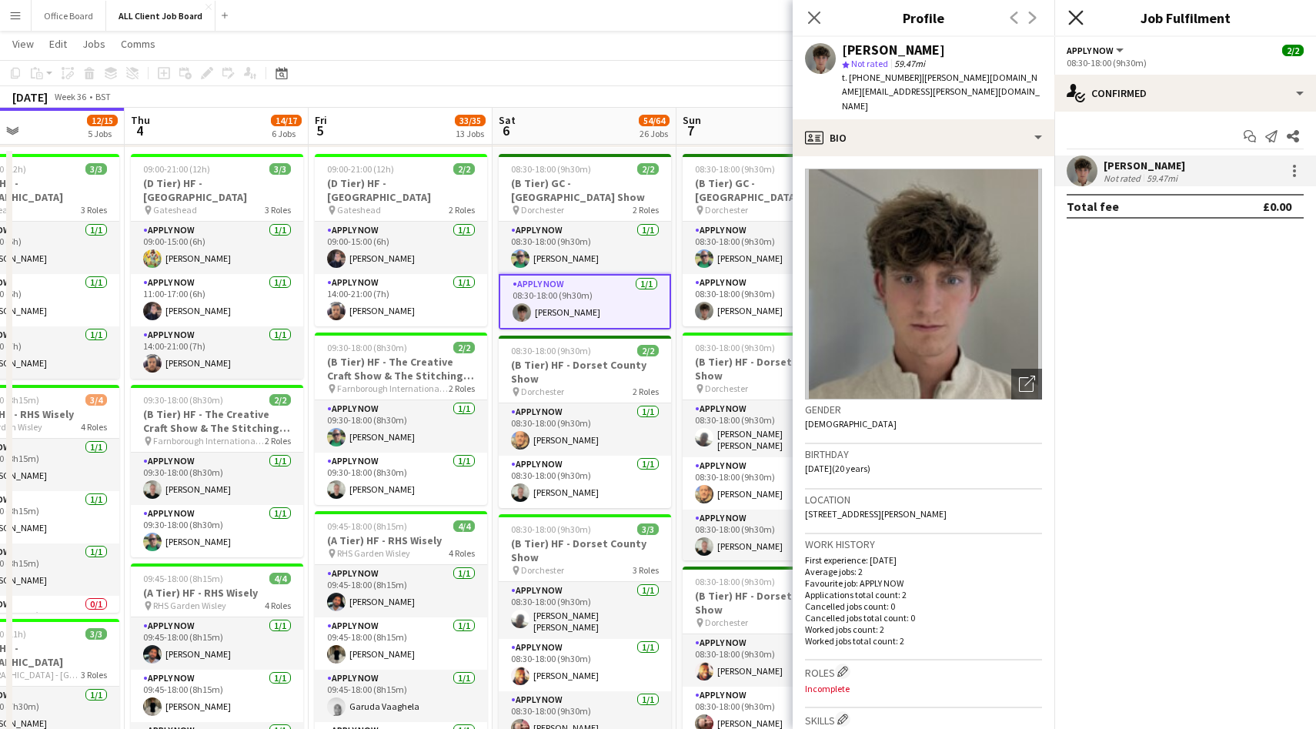
click at [1080, 18] on icon "Close pop-in" at bounding box center [1075, 17] width 15 height 15
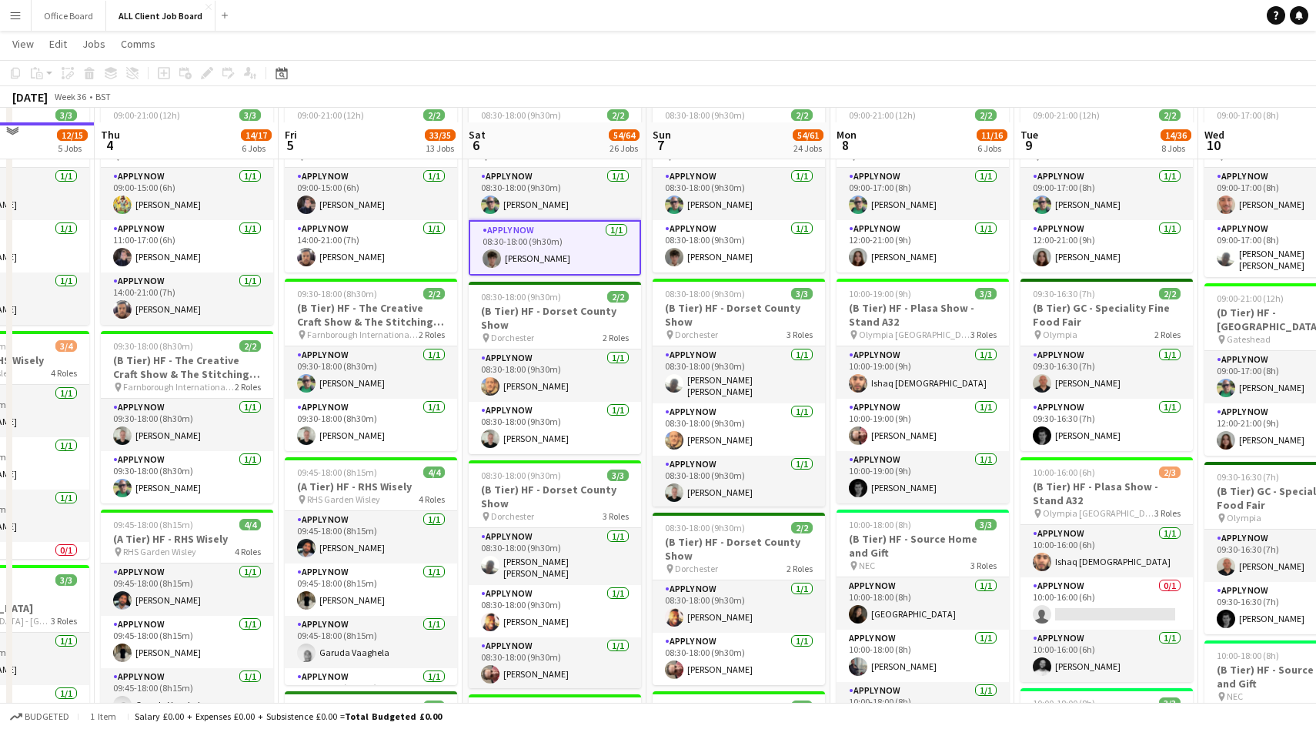
scroll to position [653, 0]
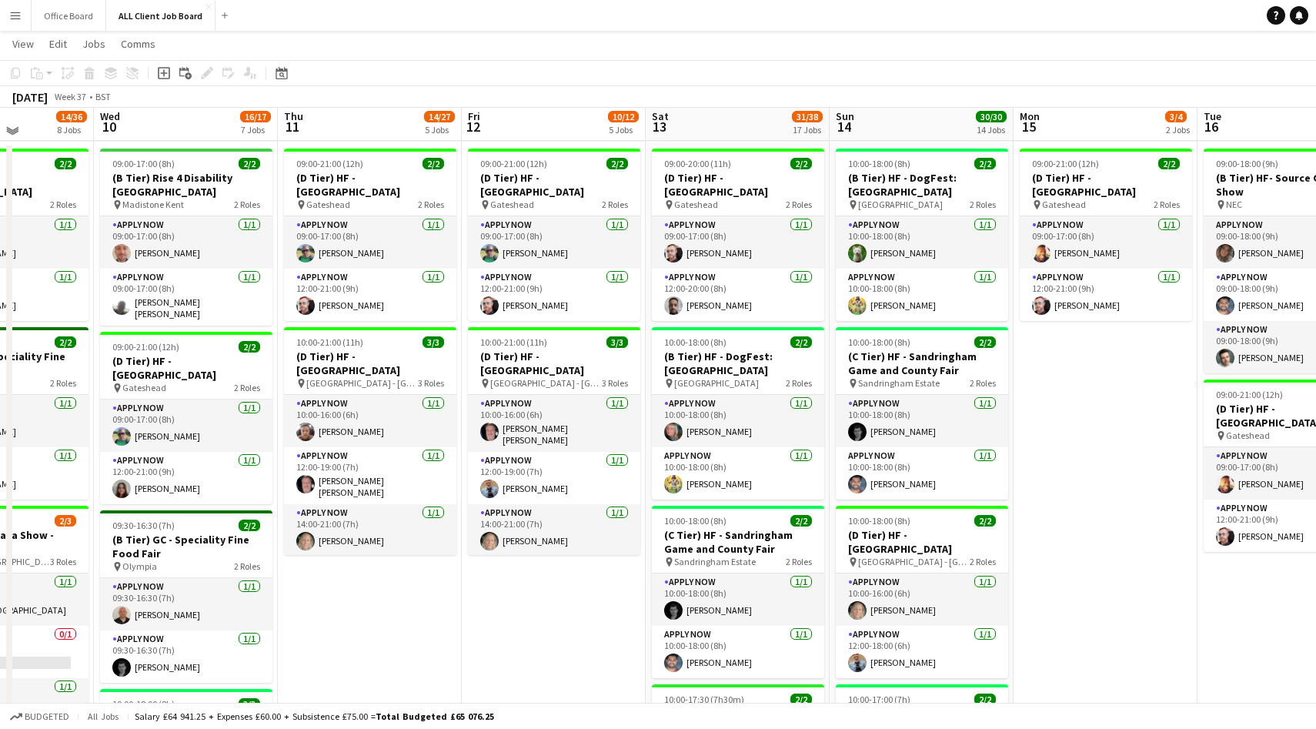
scroll to position [606, 0]
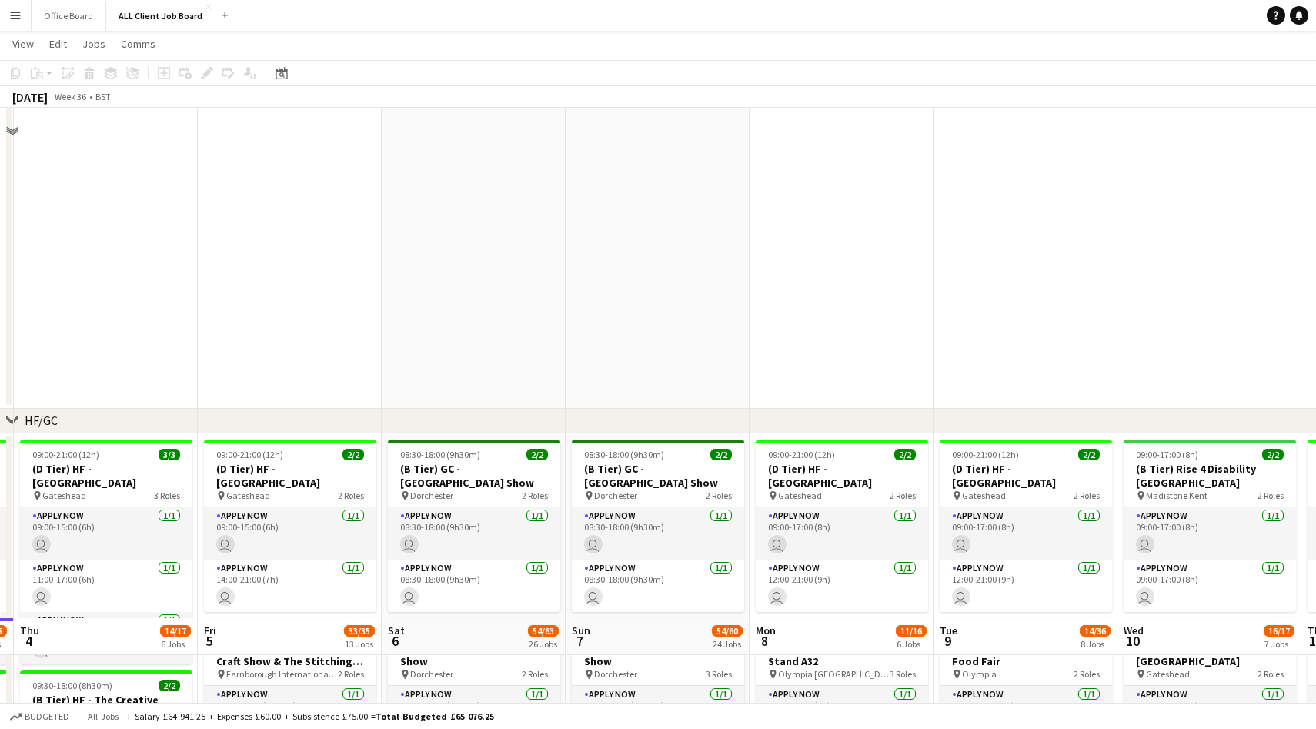
scroll to position [830, 0]
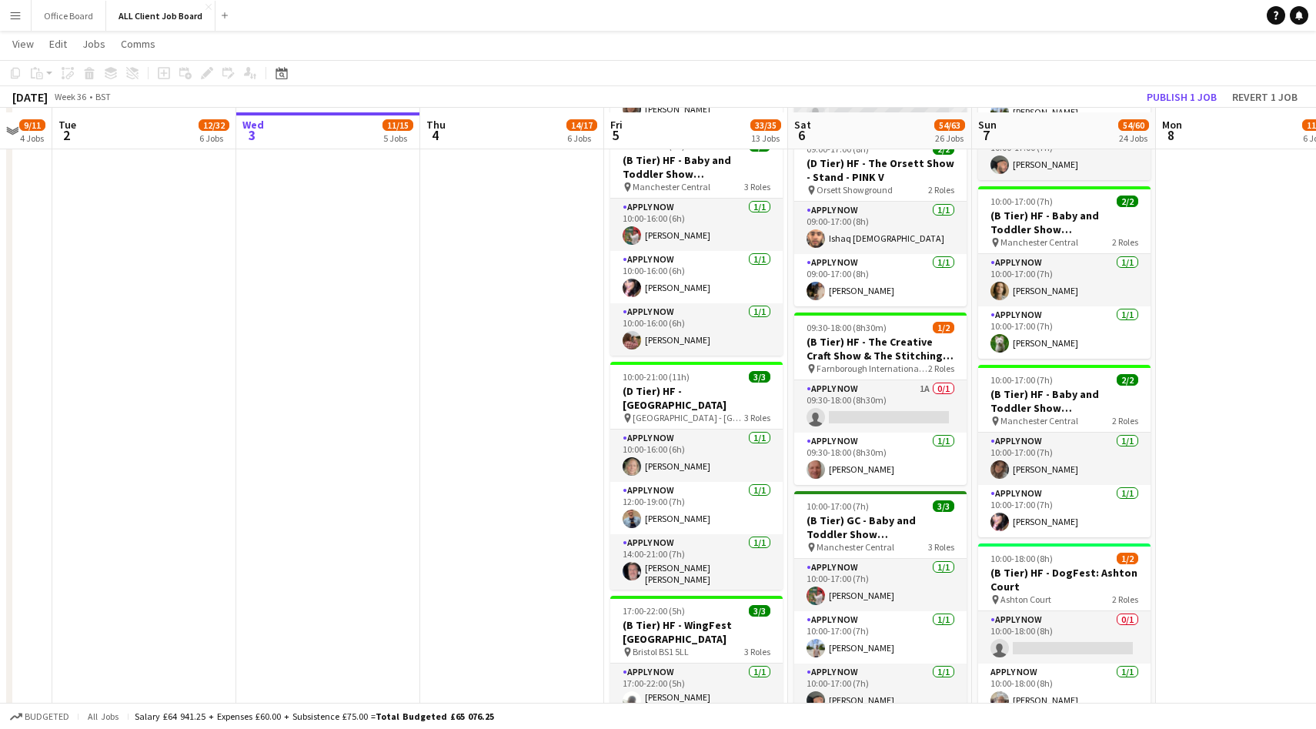
scroll to position [1288, 0]
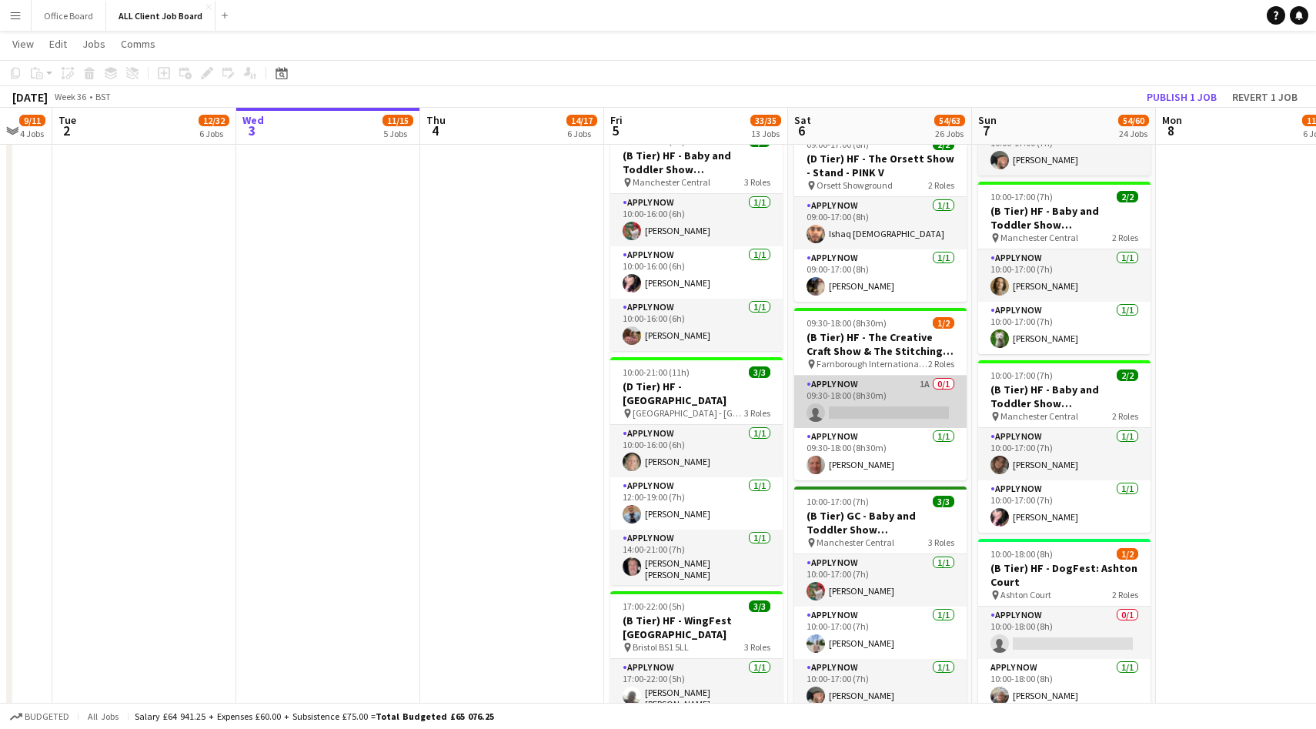
click at [926, 396] on app-card-role "APPLY NOW 1A 0/1 09:30-18:00 (8h30m) single-neutral-actions" at bounding box center [880, 402] width 172 height 52
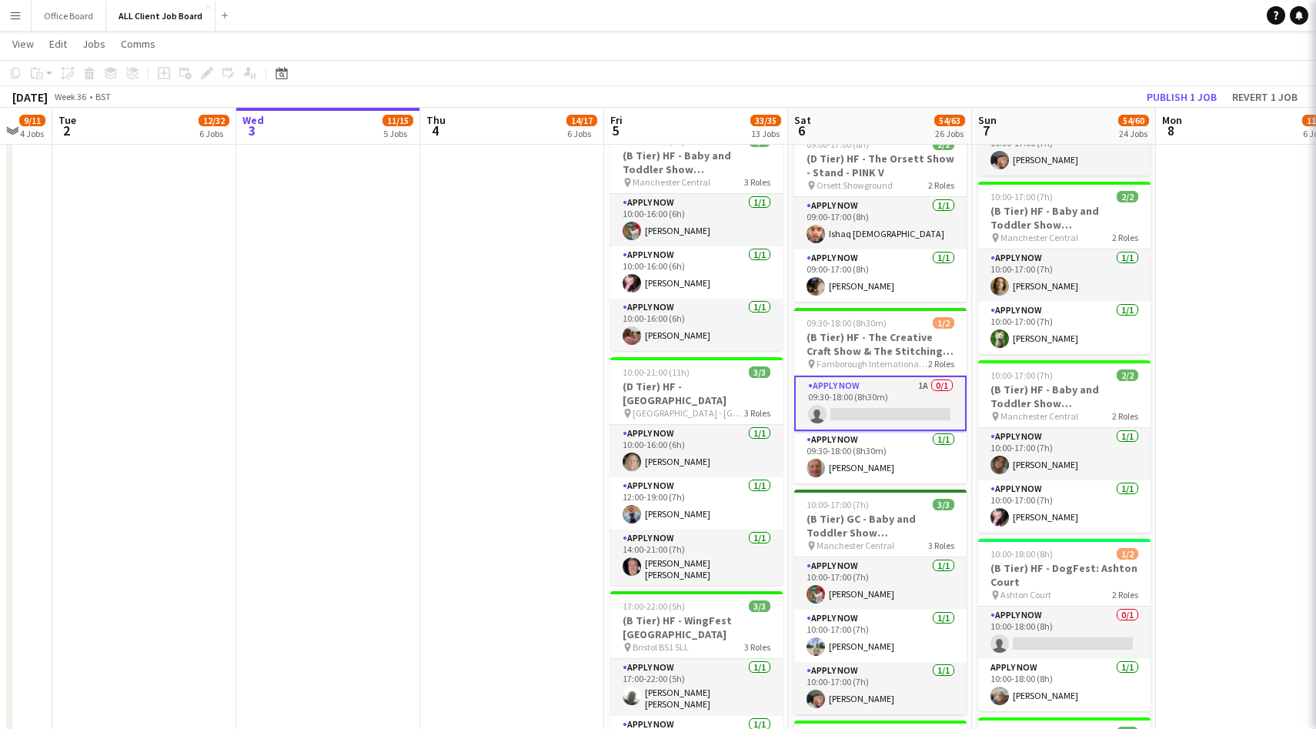
scroll to position [0, 500]
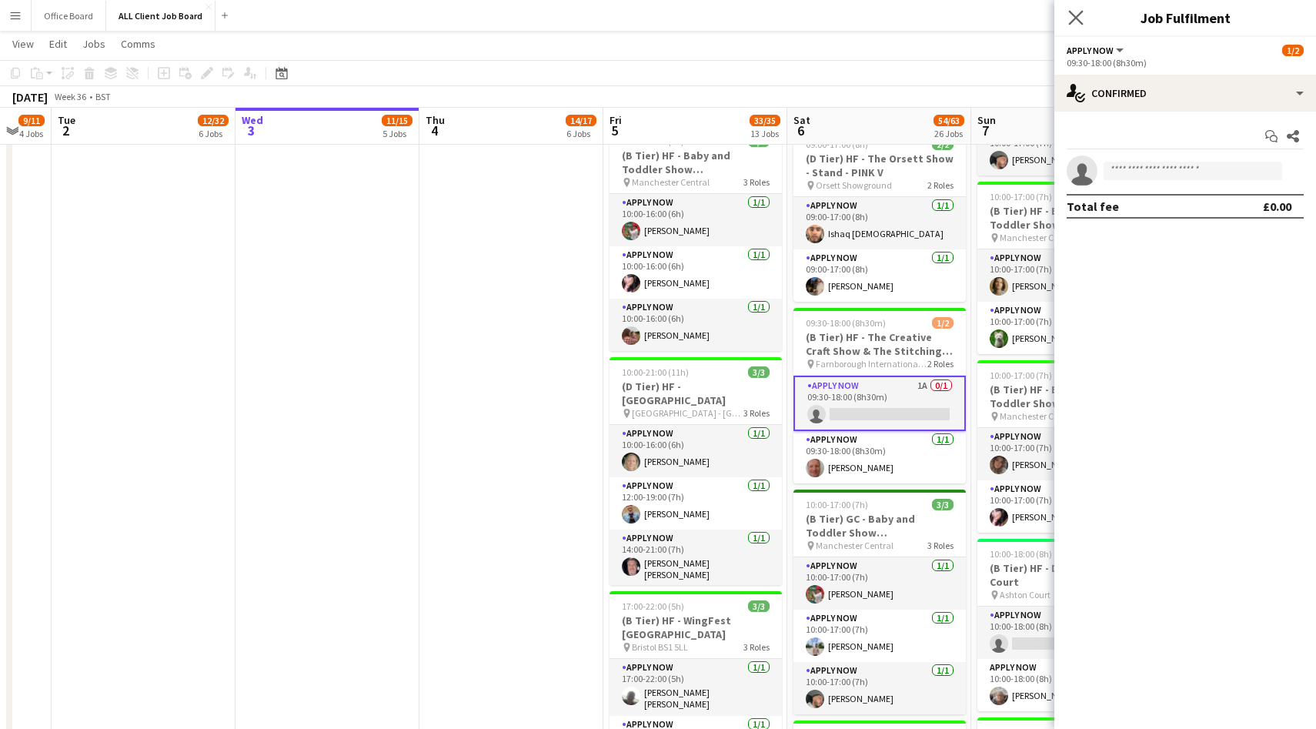
click at [1078, 8] on app-icon "Close pop-in" at bounding box center [1076, 18] width 22 height 22
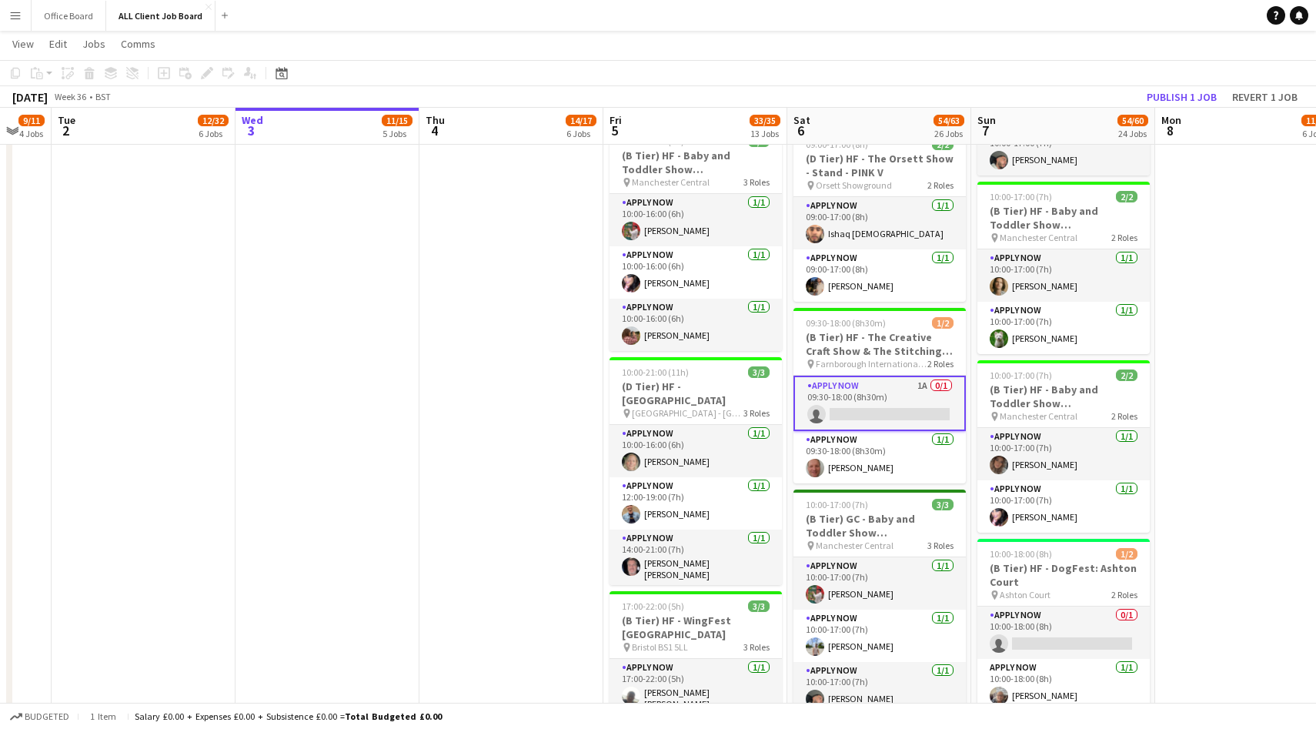
click at [1078, 25] on app-navbar "Menu Boards Boards Boards All jobs Status Workforce Workforce My Workforce Recr…" at bounding box center [658, 15] width 1316 height 31
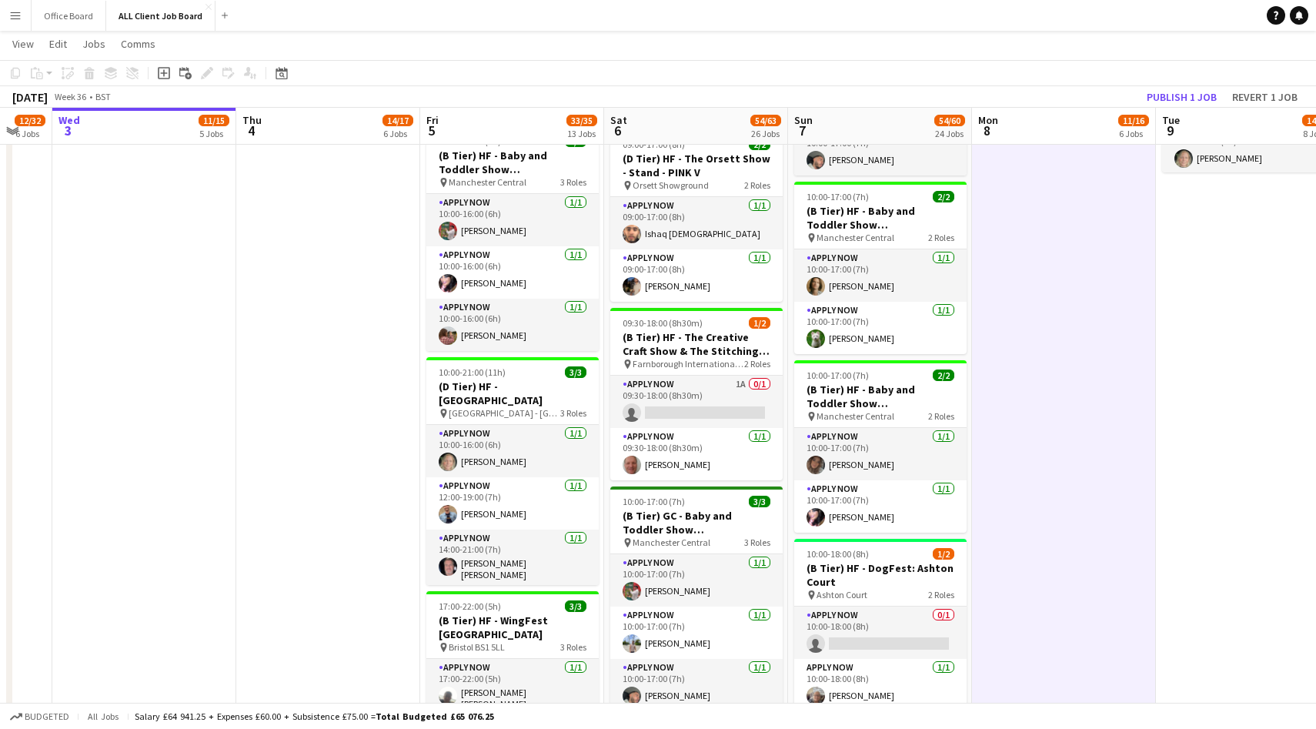
scroll to position [0, 681]
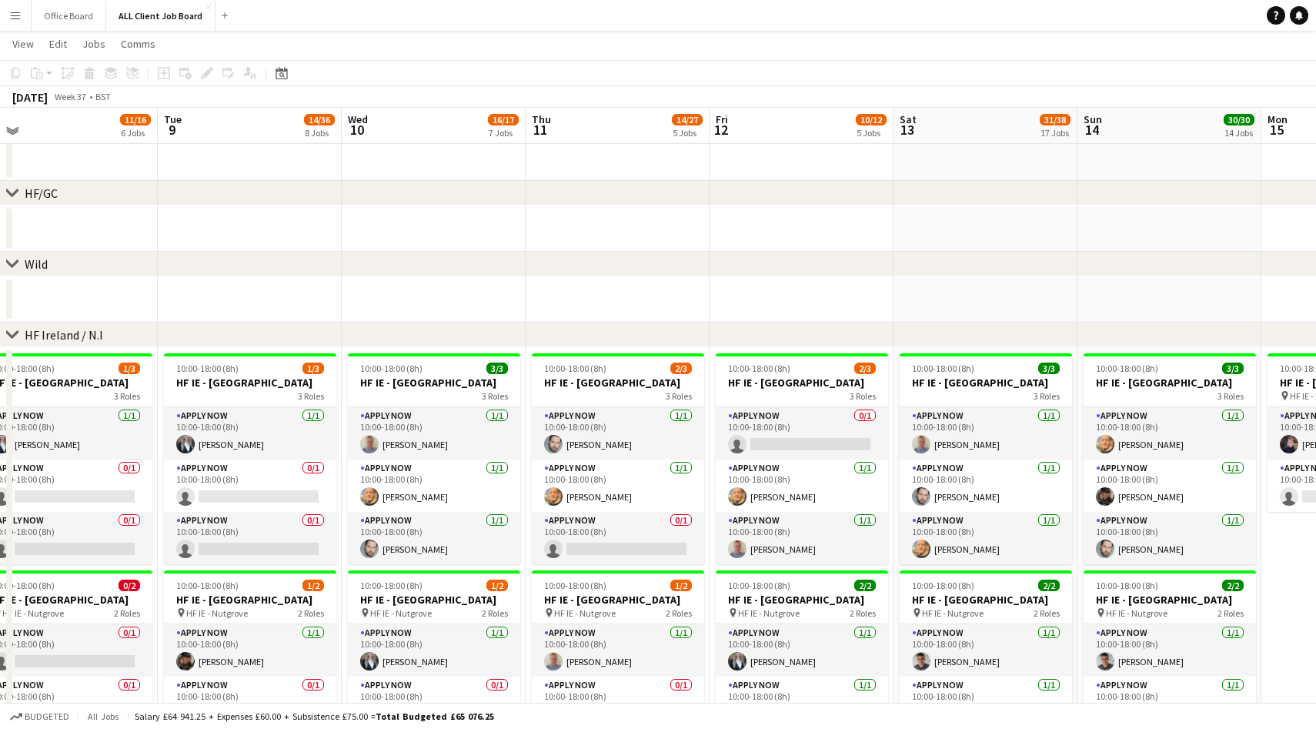
scroll to position [4152, 0]
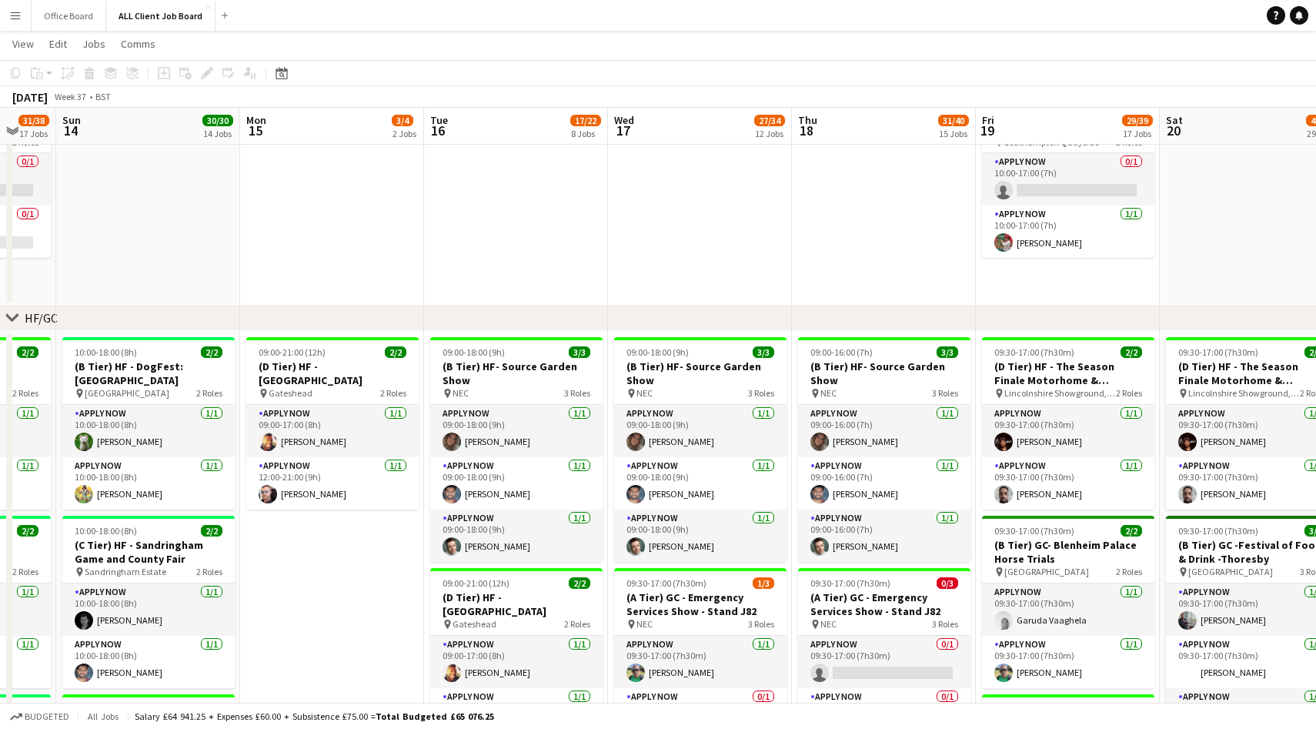
scroll to position [4469, 0]
